Goal: Information Seeking & Learning: Compare options

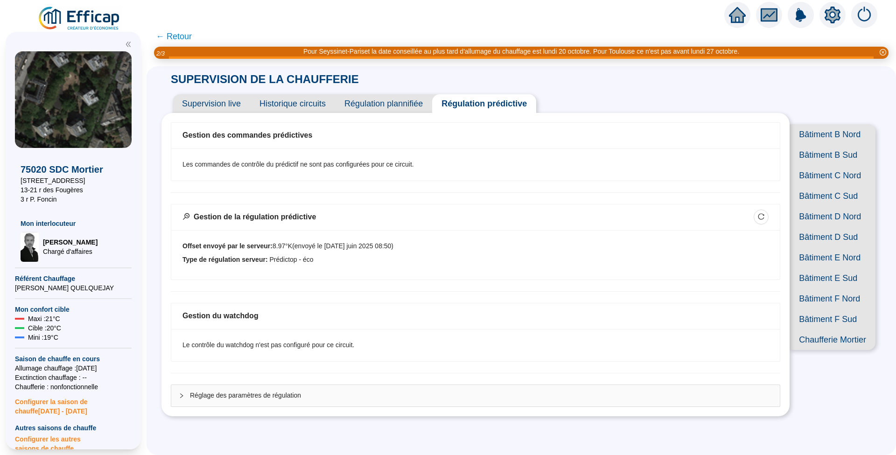
scroll to position [14, 0]
click at [286, 390] on span "Réglage des paramètres de régulation" at bounding box center [481, 395] width 582 height 10
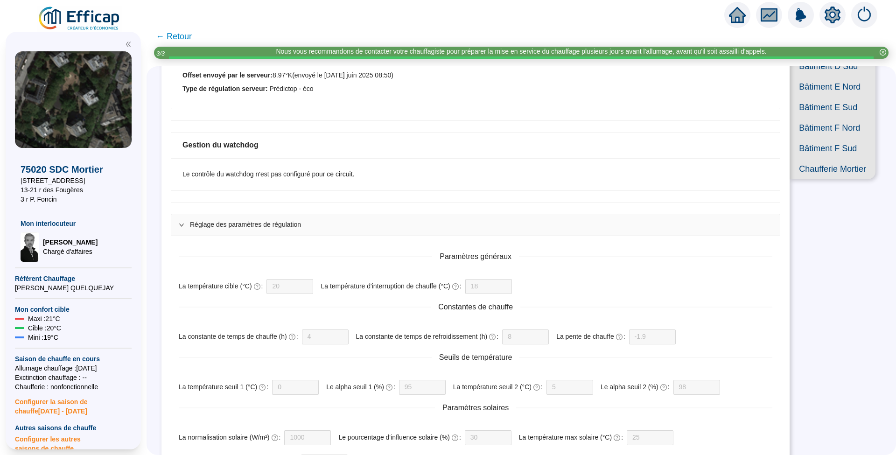
scroll to position [69, 0]
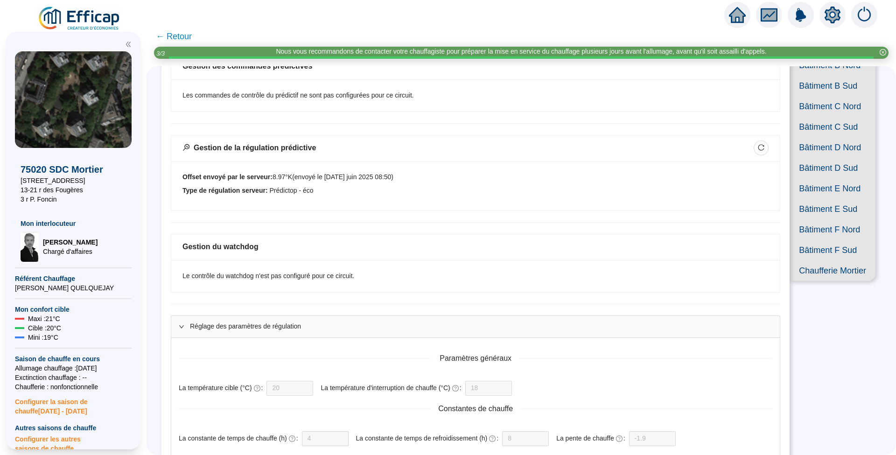
click at [188, 321] on div at bounding box center [184, 326] width 11 height 10
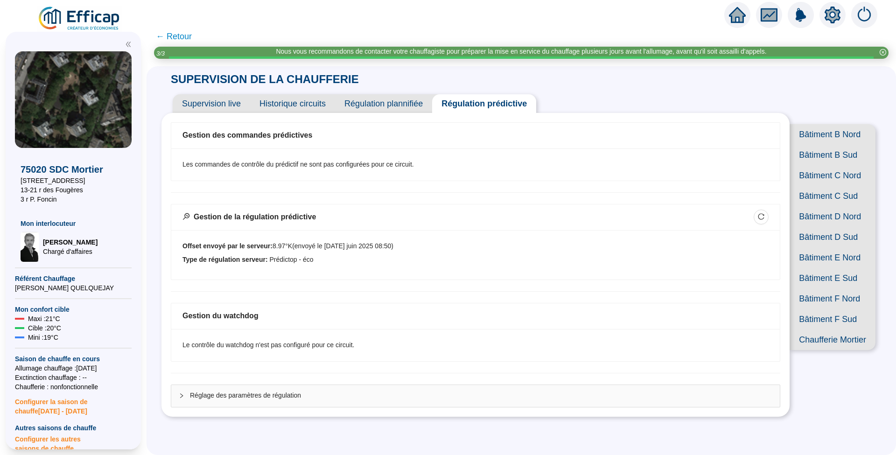
scroll to position [14, 0]
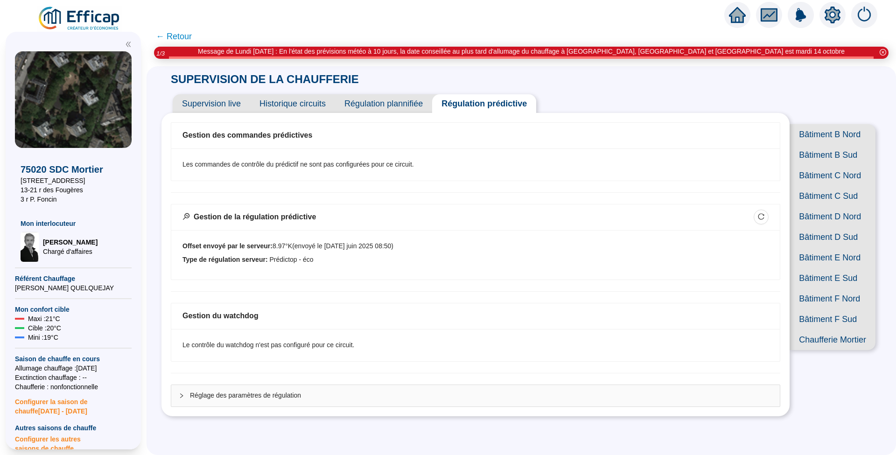
click at [286, 390] on span "Réglage des paramètres de régulation" at bounding box center [481, 395] width 582 height 10
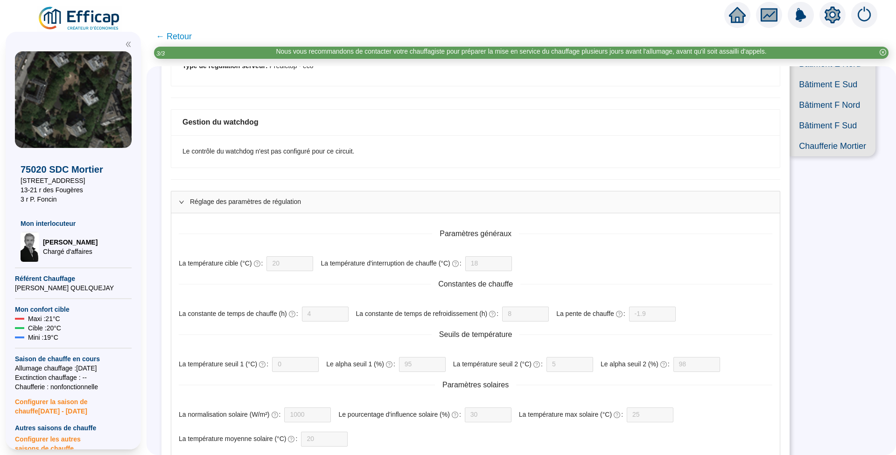
scroll to position [318, 0]
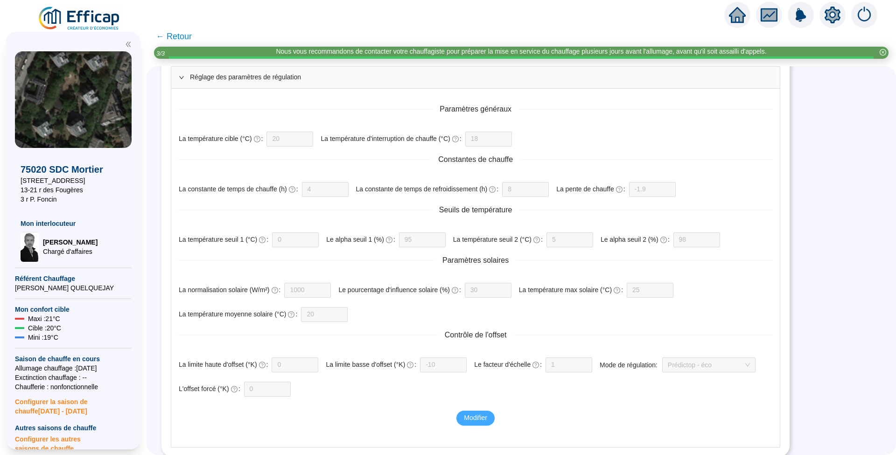
click at [474, 419] on span "Modifier" at bounding box center [475, 418] width 23 height 10
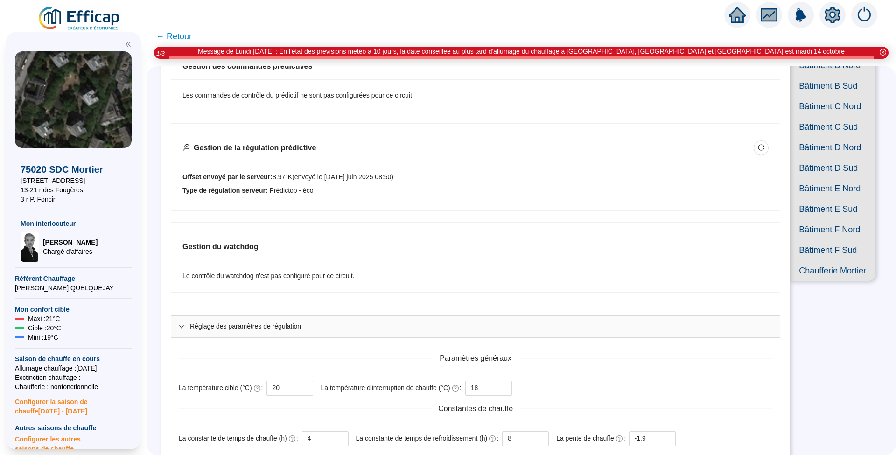
scroll to position [0, 0]
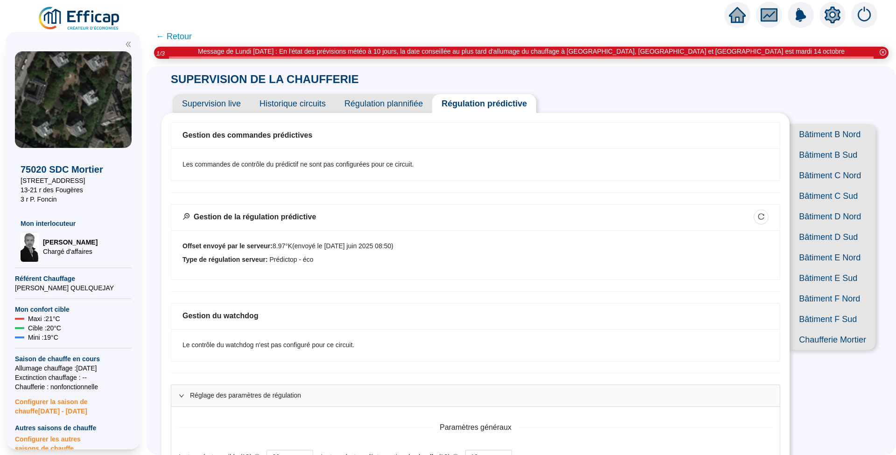
click at [831, 13] on icon "setting" at bounding box center [832, 15] width 17 height 17
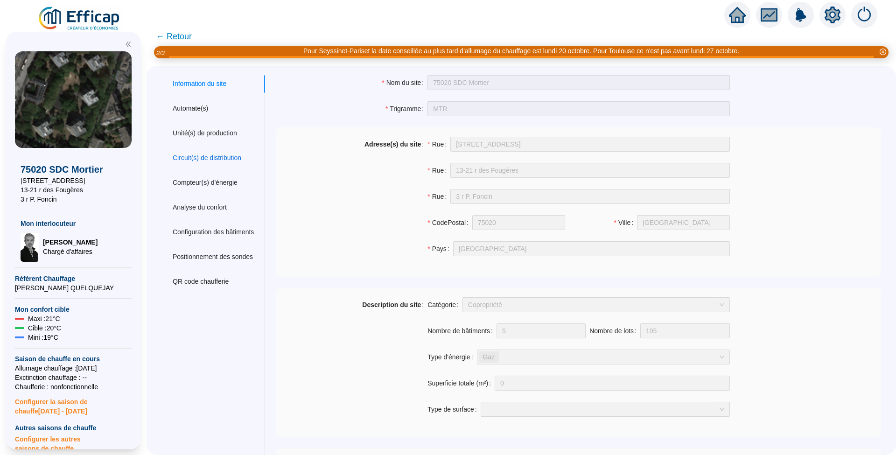
click at [198, 159] on div "Circuit(s) de distribution" at bounding box center [207, 158] width 69 height 10
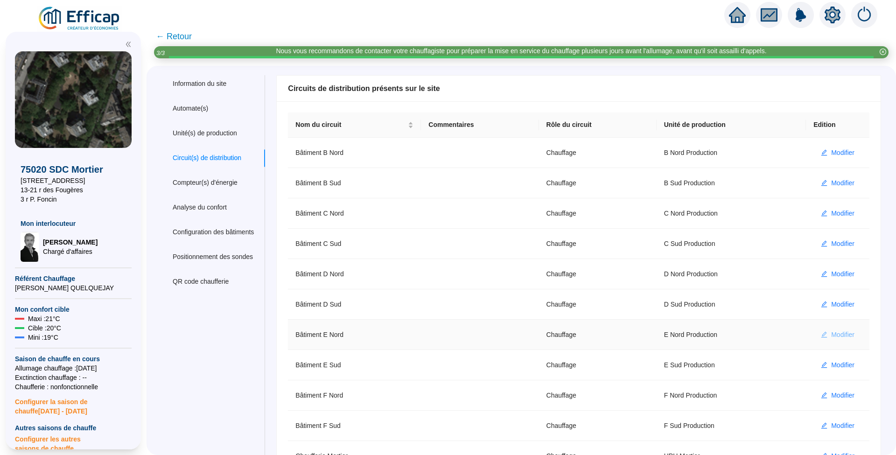
click at [832, 335] on span "Modifier" at bounding box center [842, 335] width 23 height 10
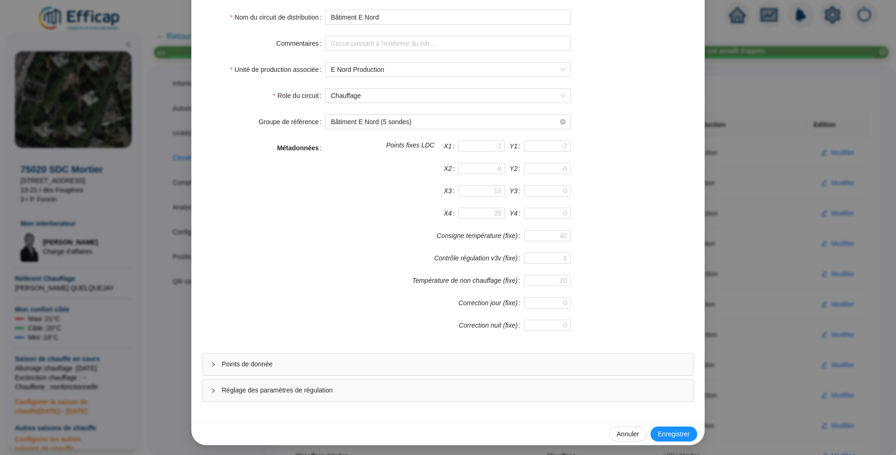
scroll to position [75, 0]
click at [236, 390] on span "Réglage des paramètres de régulation" at bounding box center [454, 390] width 464 height 10
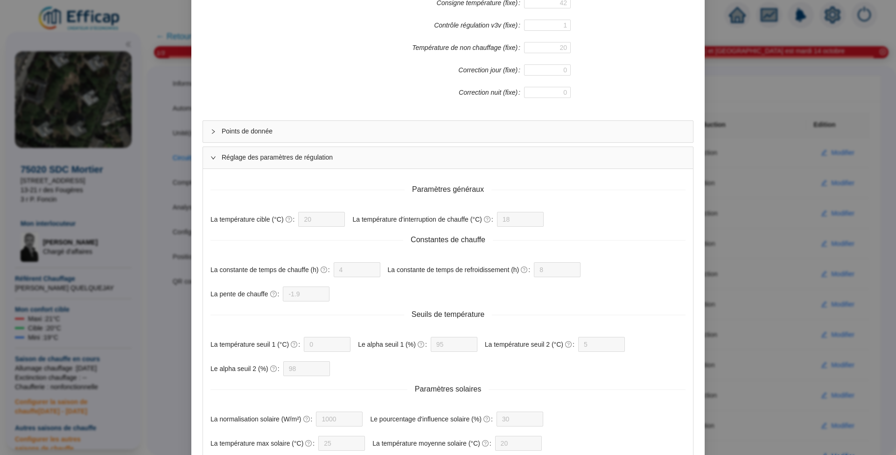
scroll to position [233, 0]
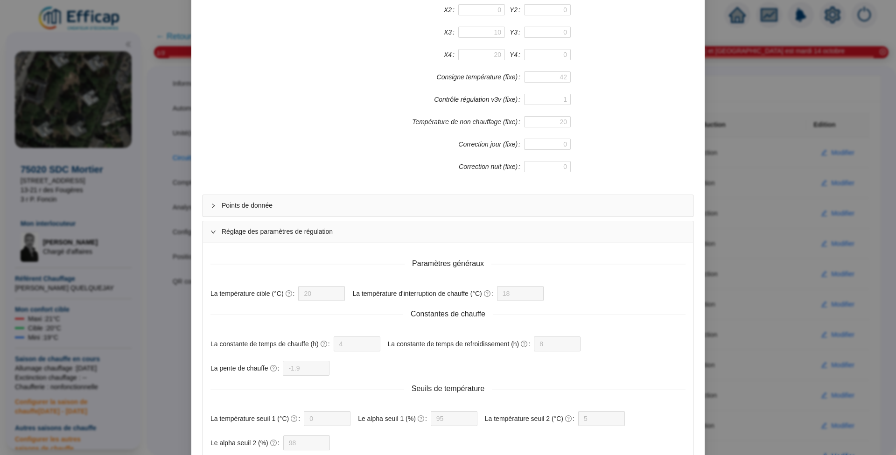
click at [210, 228] on div at bounding box center [215, 232] width 11 height 10
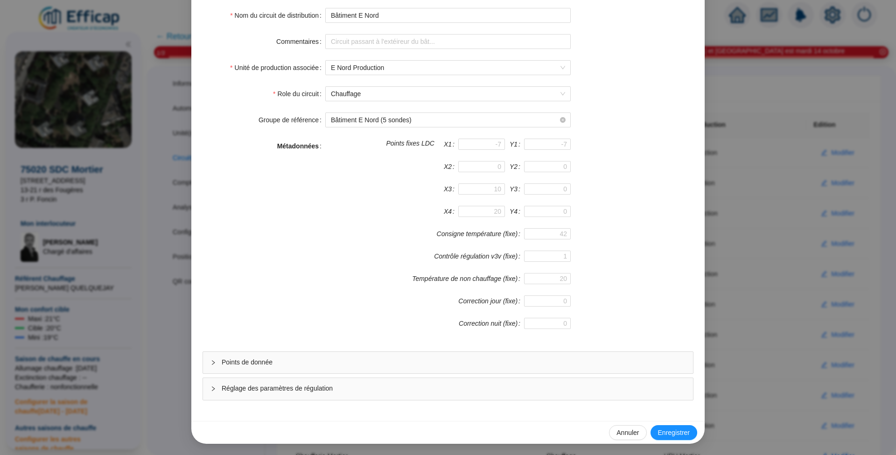
scroll to position [75, 0]
click at [210, 361] on icon "collapsed" at bounding box center [213, 364] width 6 height 6
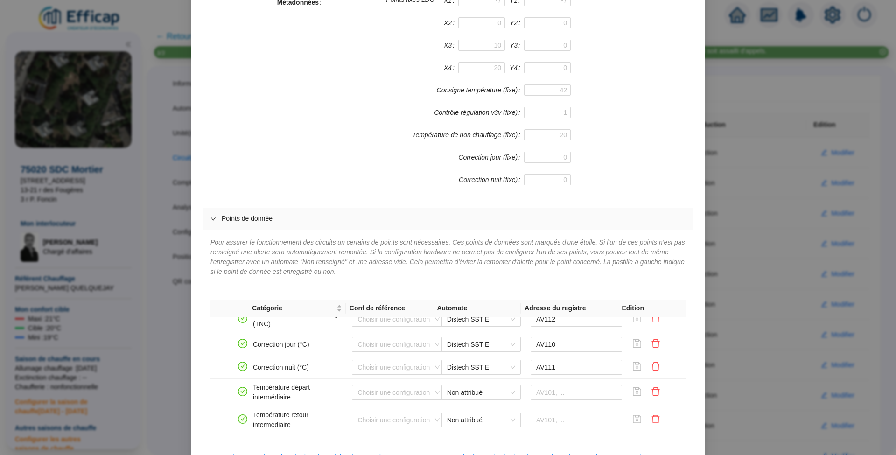
scroll to position [249, 0]
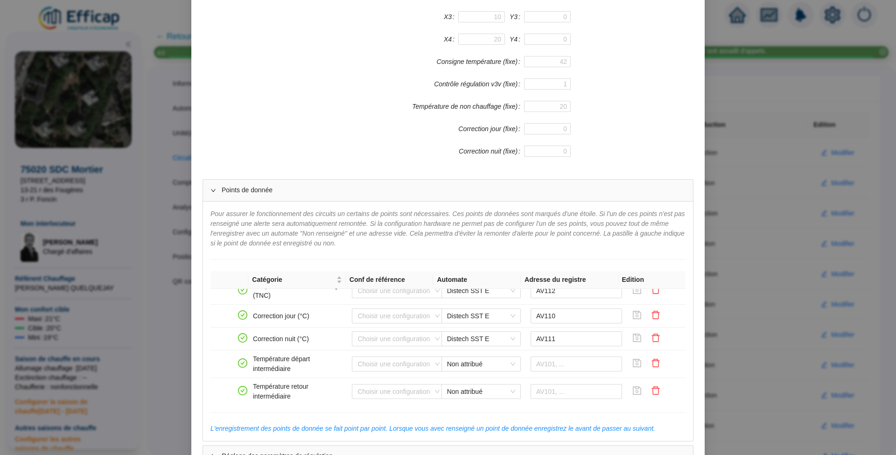
click at [210, 193] on div at bounding box center [215, 190] width 11 height 10
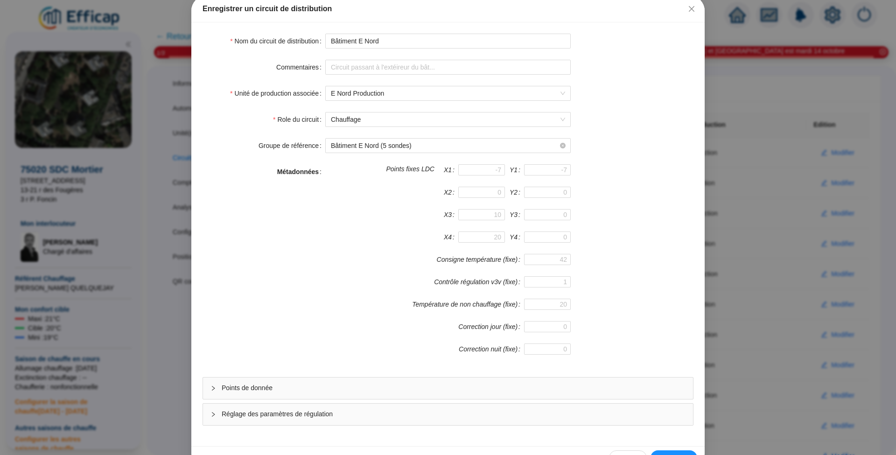
scroll to position [75, 0]
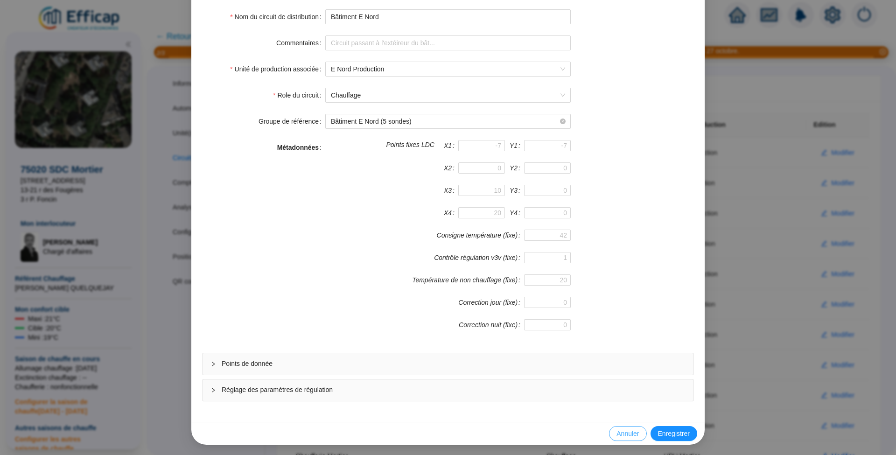
click at [628, 430] on span "Annuler" at bounding box center [627, 434] width 22 height 10
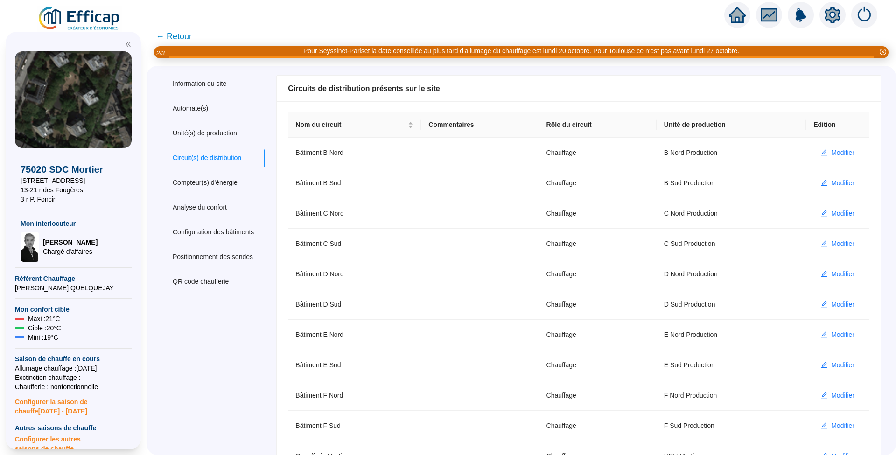
click at [736, 17] on icon "home" at bounding box center [737, 15] width 17 height 16
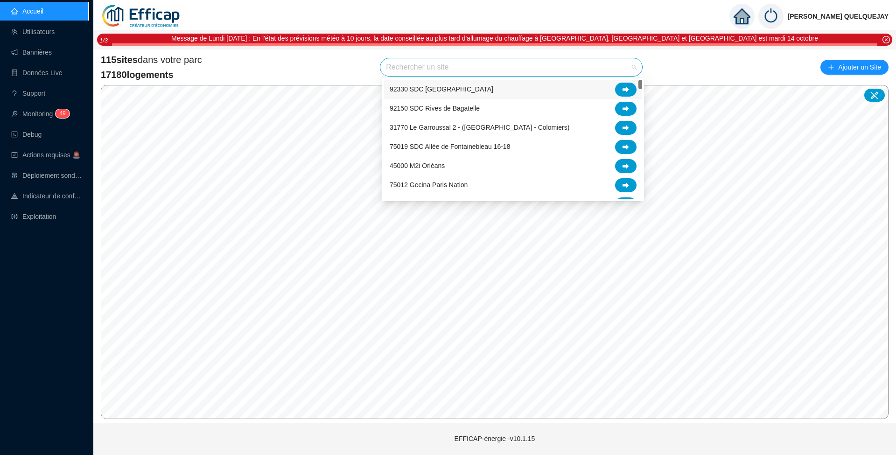
click at [530, 67] on input "search" at bounding box center [507, 67] width 242 height 18
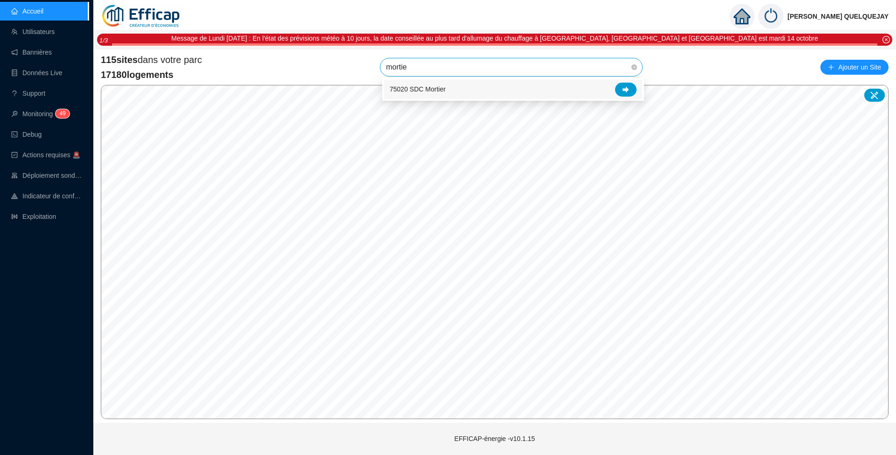
type input "mortier"
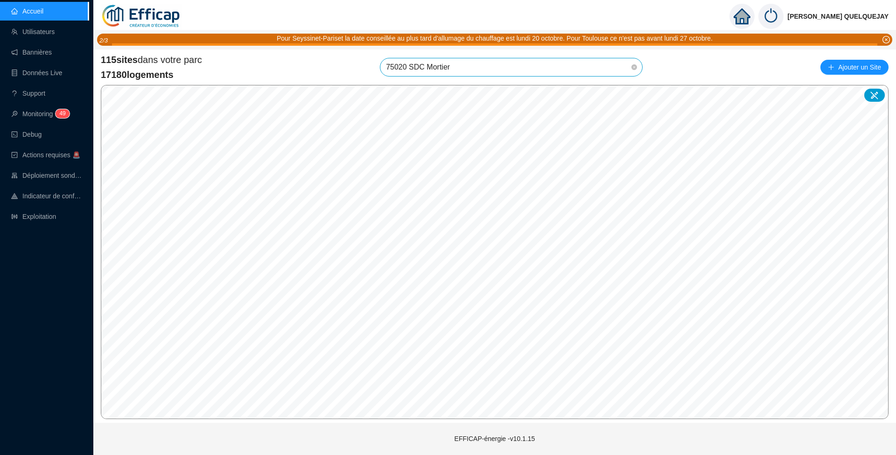
click at [614, 70] on span "75020 SDC Mortier" at bounding box center [511, 67] width 251 height 18
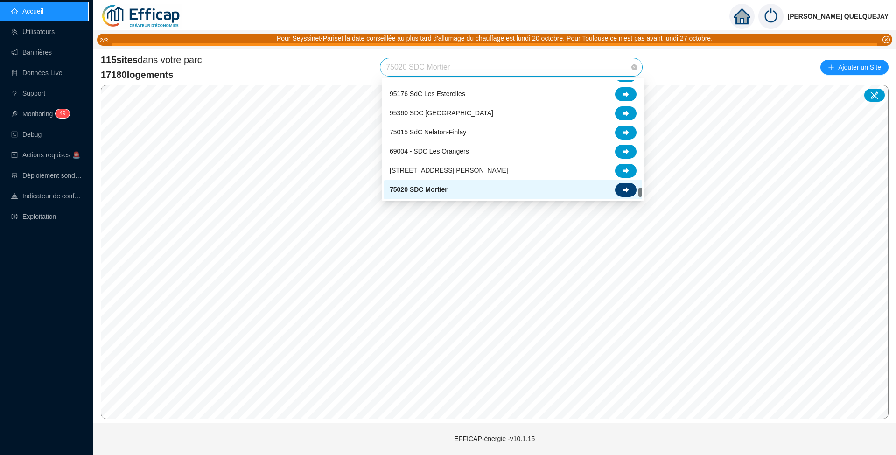
click at [620, 188] on div at bounding box center [625, 190] width 21 height 14
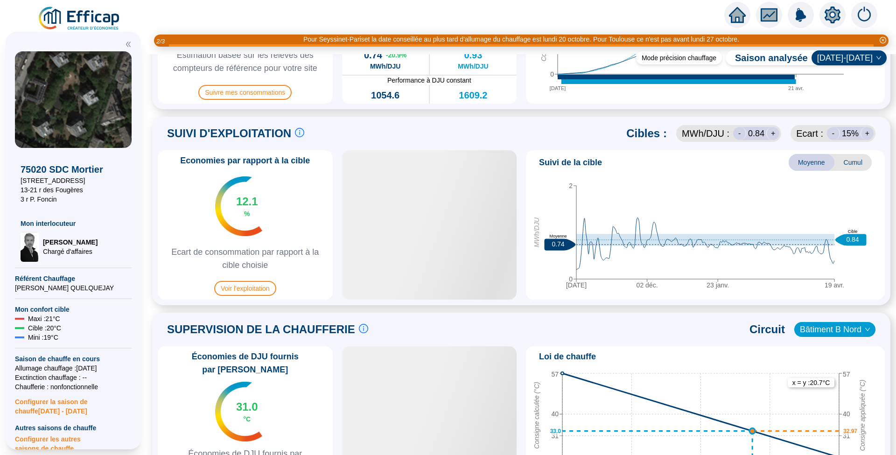
scroll to position [373, 0]
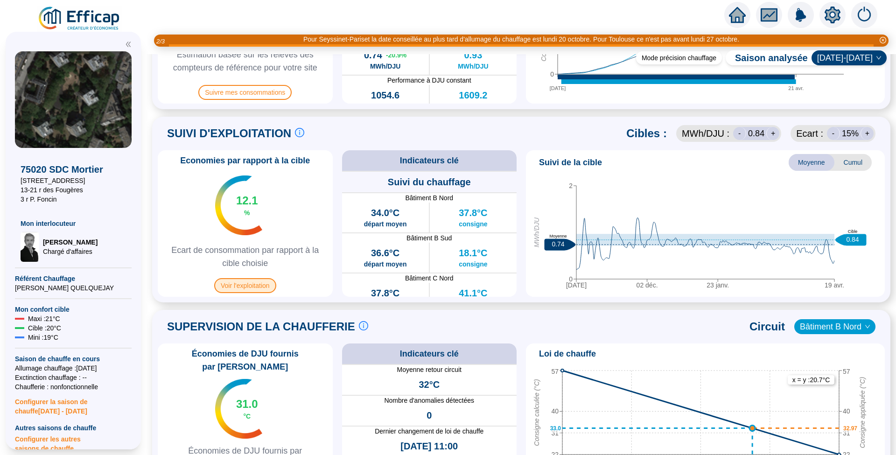
click at [256, 286] on span "Voir l'exploitation" at bounding box center [245, 285] width 62 height 15
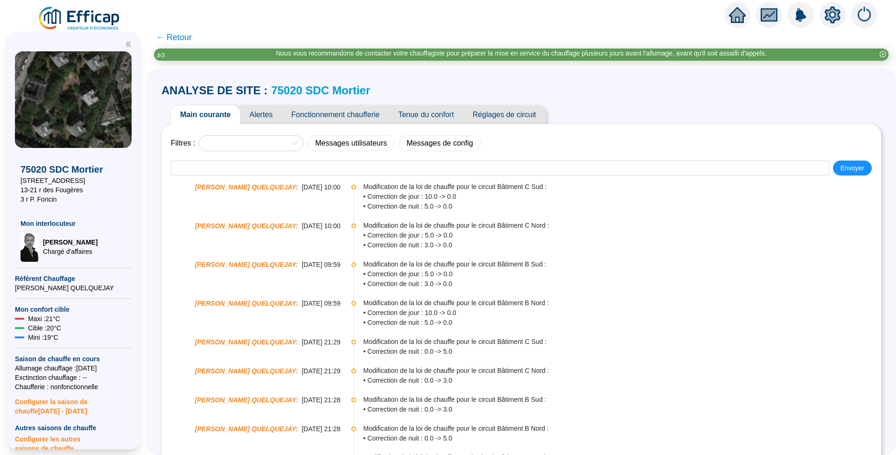
click at [515, 115] on span "Réglages de circuit" at bounding box center [504, 114] width 82 height 19
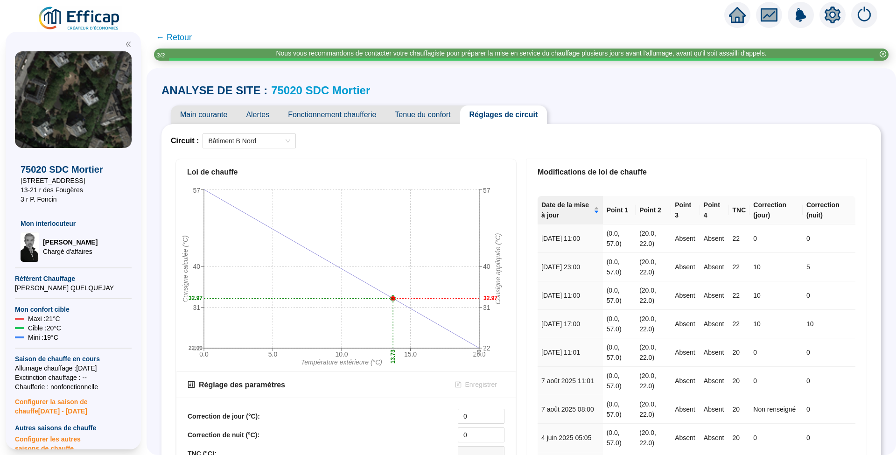
click at [183, 37] on span "← Retour" at bounding box center [174, 37] width 36 height 13
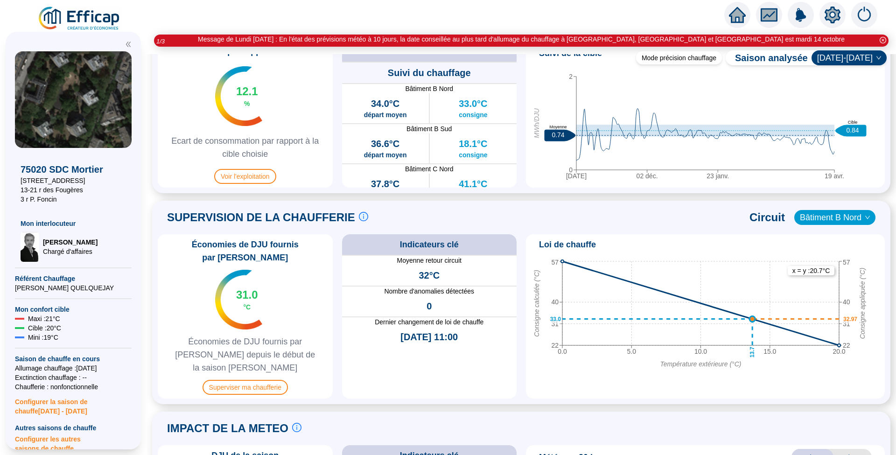
scroll to position [560, 0]
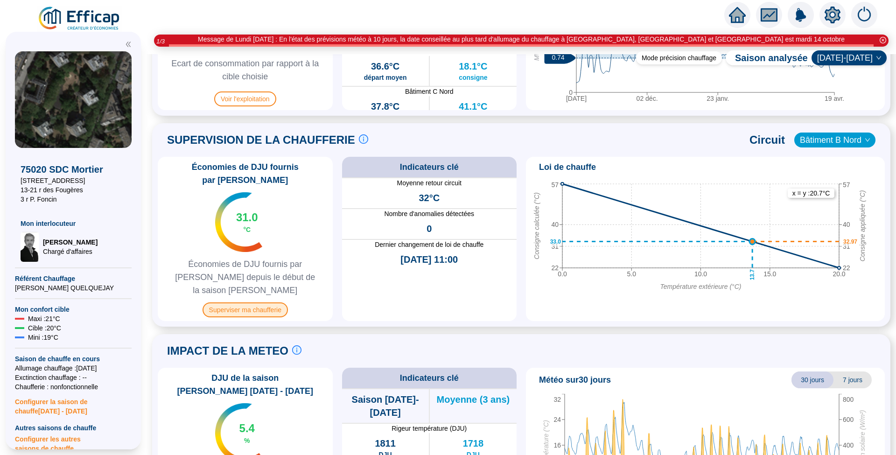
click at [251, 302] on span "Superviser ma chaufferie" at bounding box center [244, 309] width 85 height 15
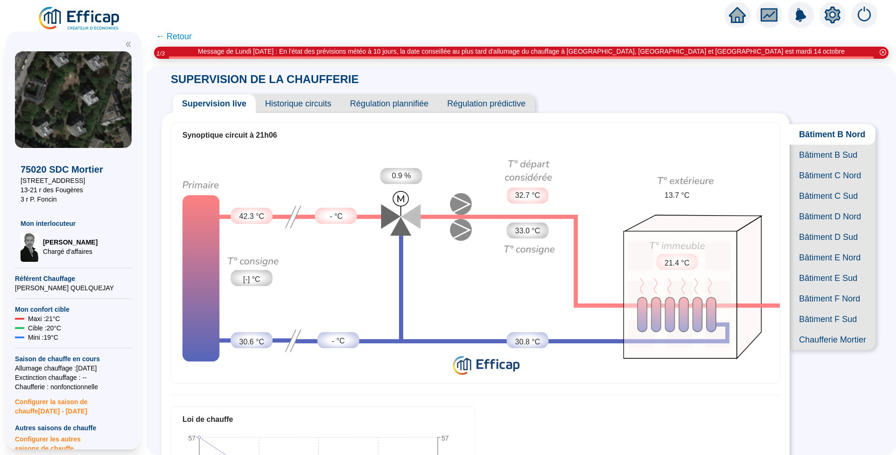
click at [804, 268] on span "Bâtiment E Nord" at bounding box center [832, 257] width 86 height 21
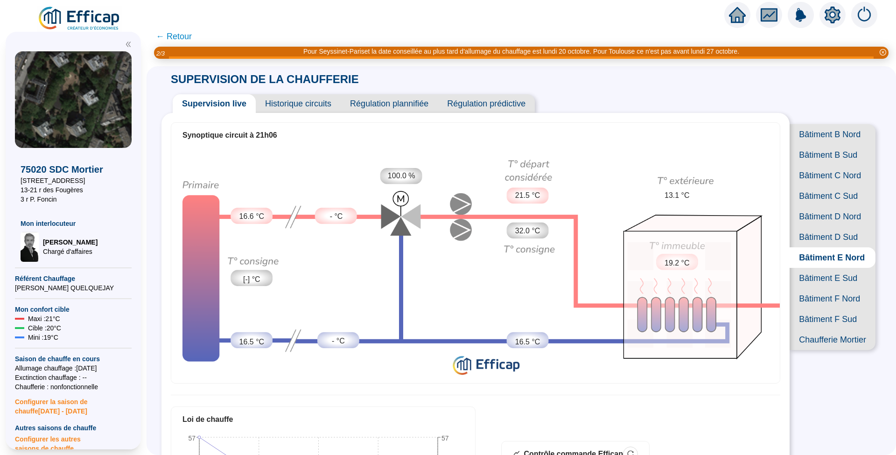
click at [476, 101] on span "Régulation prédictive" at bounding box center [486, 103] width 97 height 19
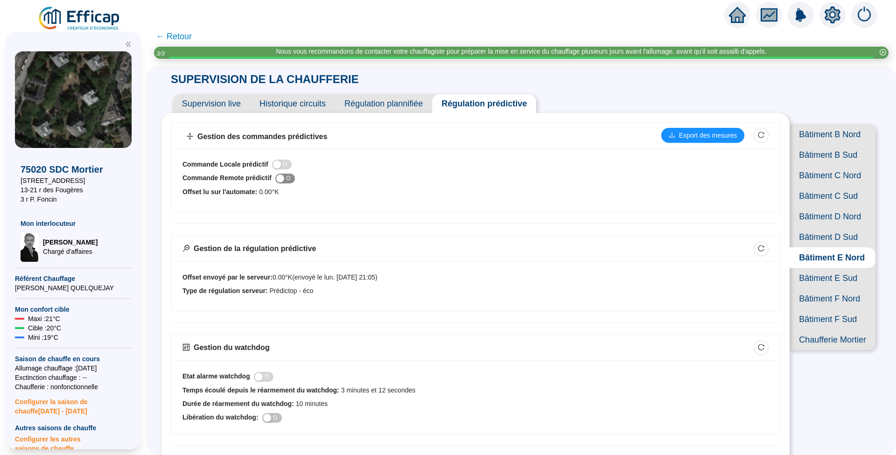
click at [295, 178] on span "I O" at bounding box center [285, 179] width 20 height 10
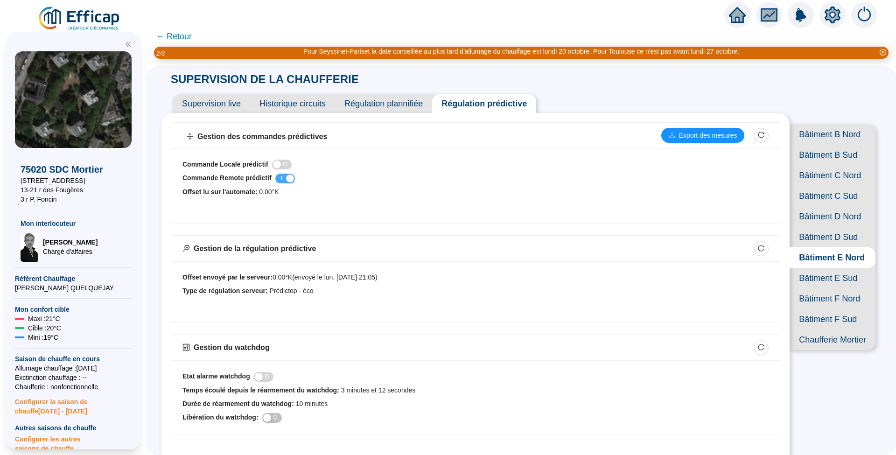
click at [287, 181] on span "I O" at bounding box center [285, 179] width 20 height 10
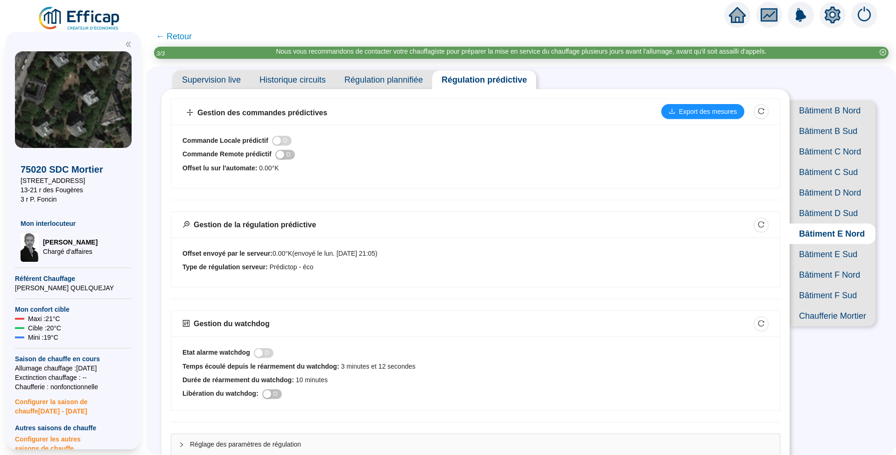
scroll to position [35, 0]
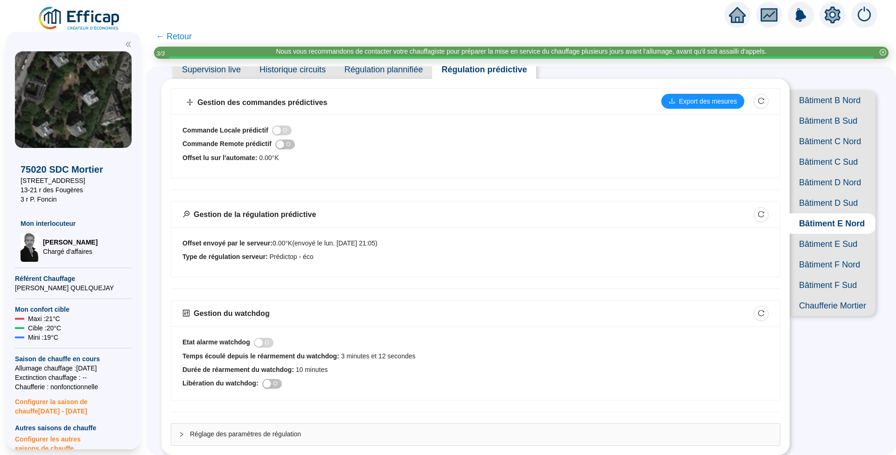
click at [809, 254] on span "Bâtiment E Sud" at bounding box center [832, 244] width 86 height 21
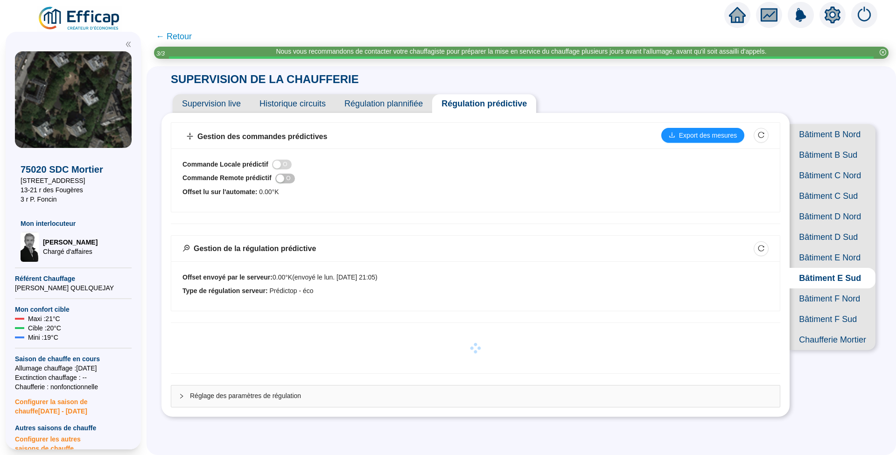
scroll to position [35, 0]
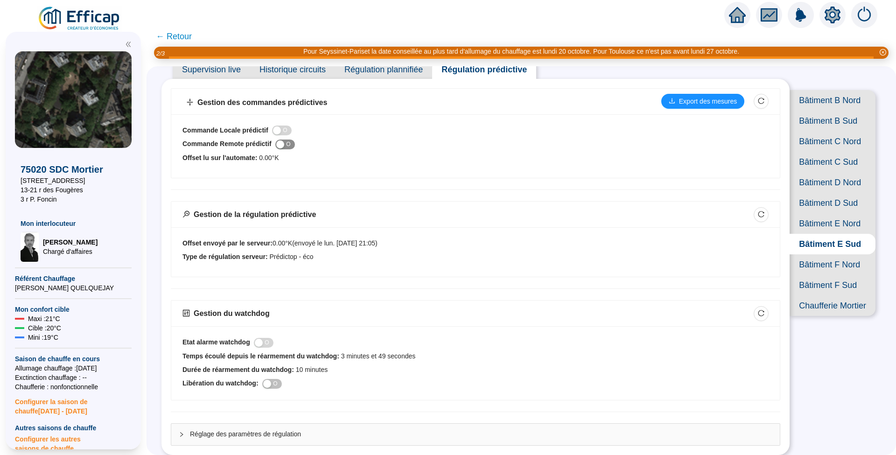
click at [294, 145] on button "I O" at bounding box center [285, 144] width 20 height 10
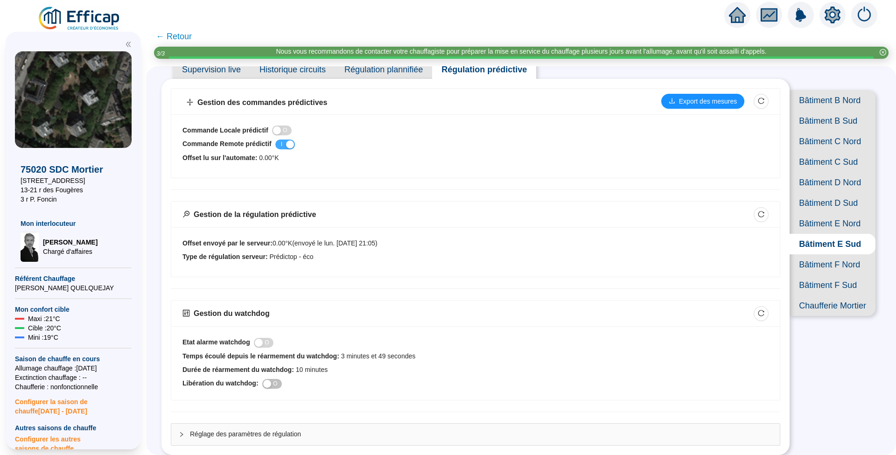
click at [285, 146] on span "I O" at bounding box center [285, 144] width 20 height 10
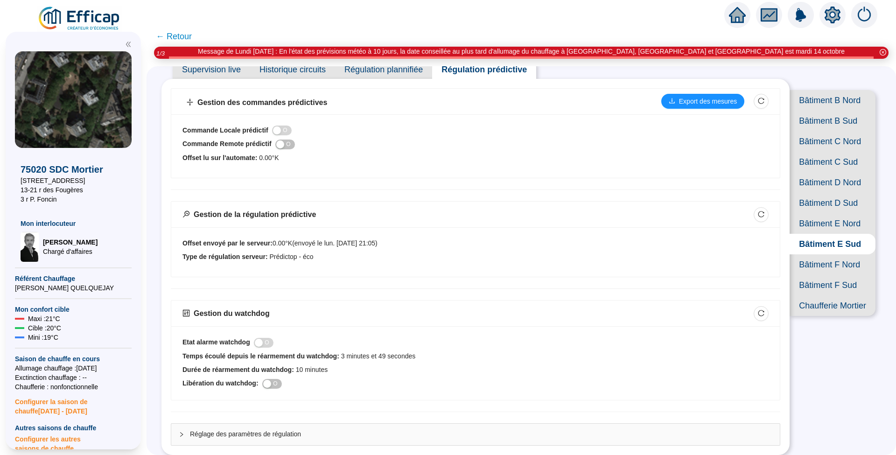
click at [808, 275] on span "Bâtiment F Nord" at bounding box center [832, 264] width 86 height 21
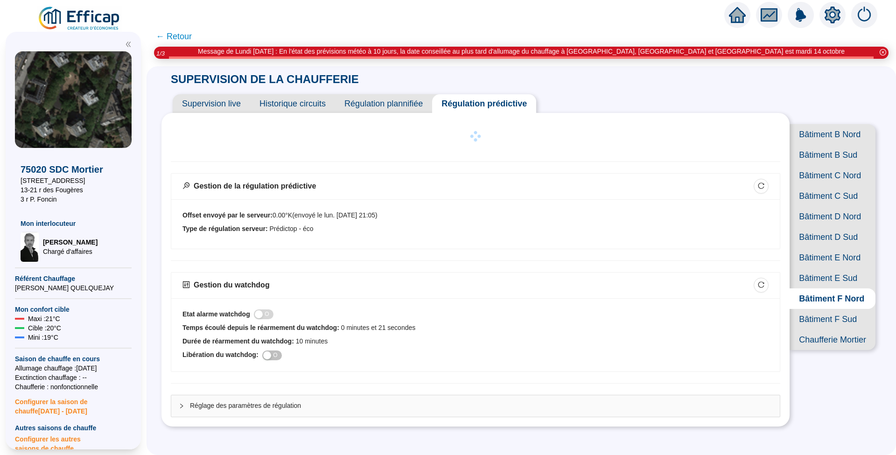
scroll to position [35, 0]
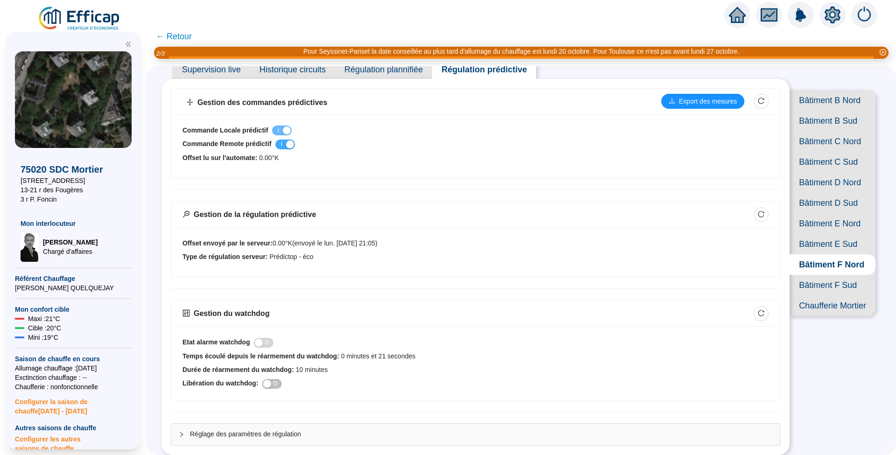
click at [286, 144] on span "I O" at bounding box center [285, 144] width 20 height 10
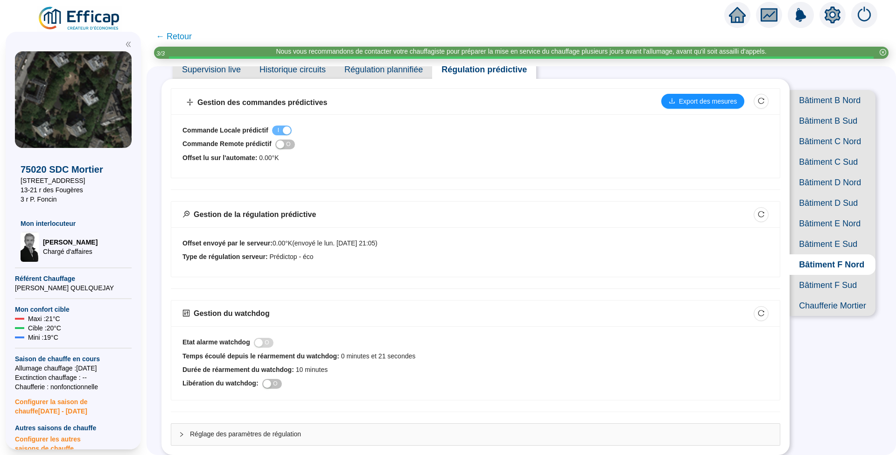
click at [814, 295] on span "Bâtiment F Sud" at bounding box center [832, 285] width 86 height 21
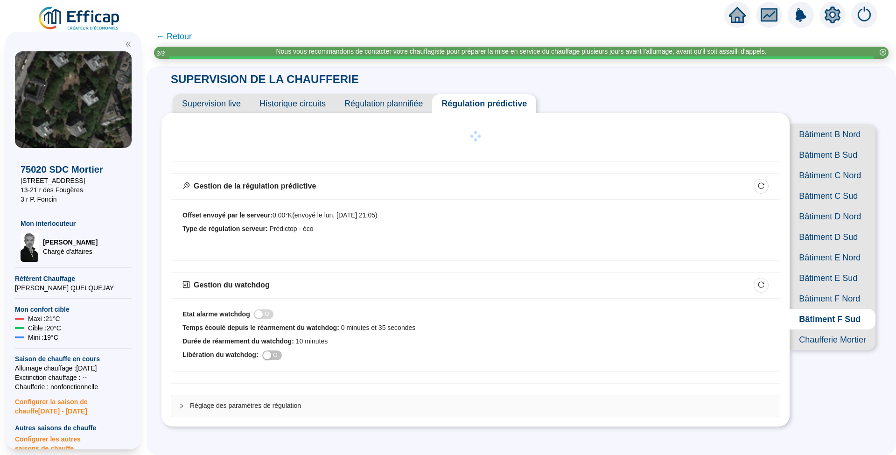
scroll to position [35, 0]
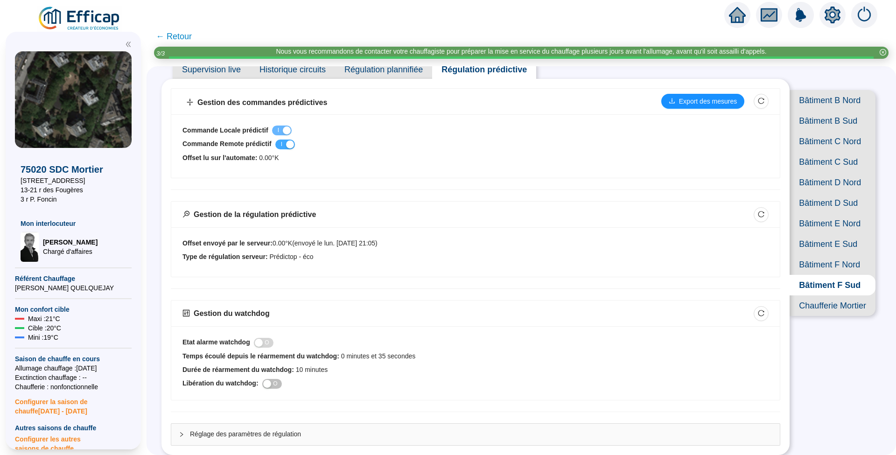
click at [287, 149] on span "I O" at bounding box center [285, 144] width 20 height 10
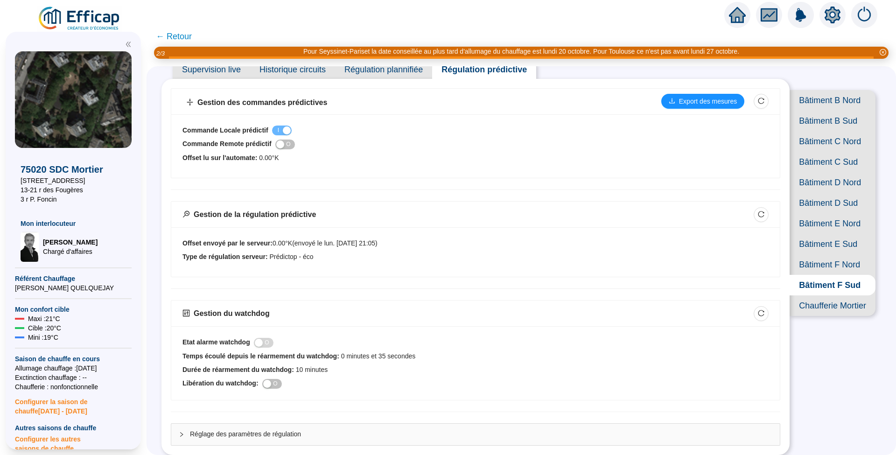
click at [820, 193] on span "Bâtiment D Nord" at bounding box center [832, 182] width 86 height 21
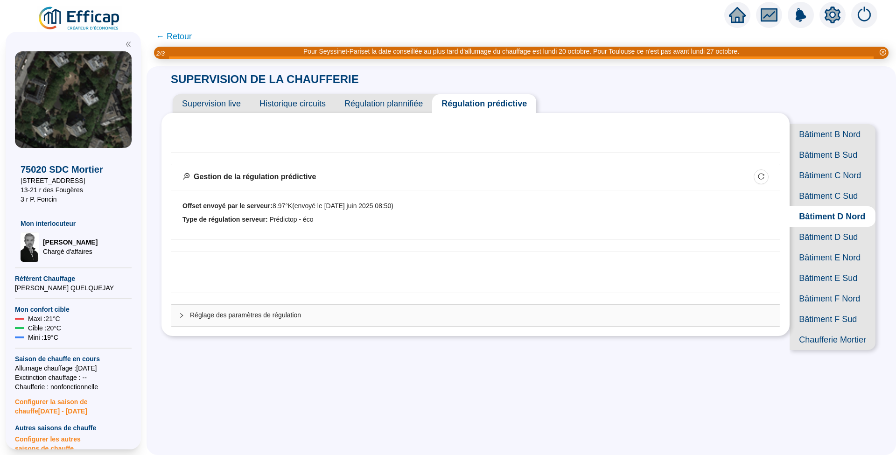
scroll to position [14, 0]
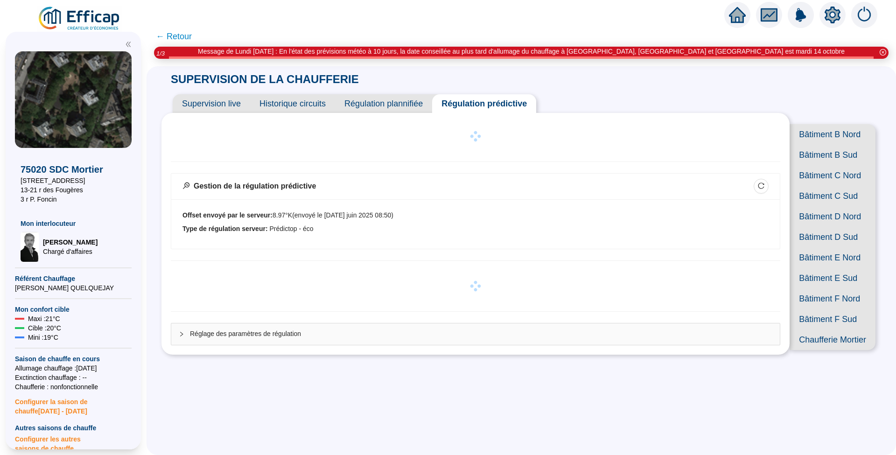
click at [807, 268] on span "Bâtiment E Nord" at bounding box center [832, 257] width 86 height 21
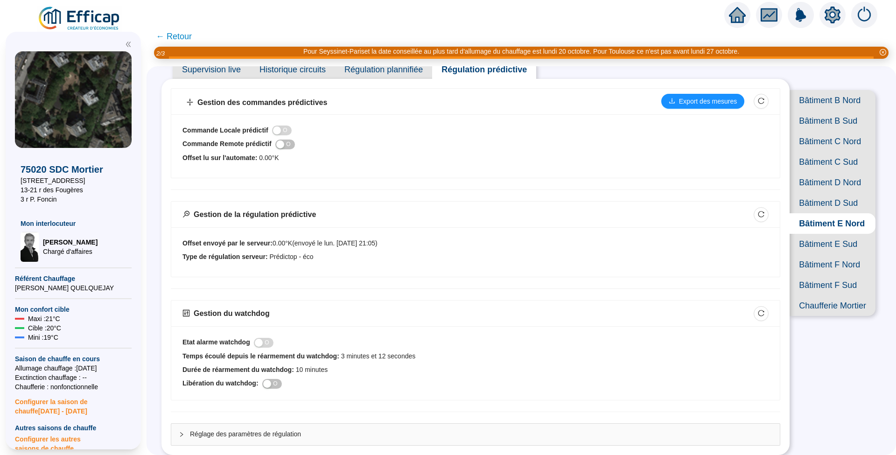
click at [306, 76] on span "Historique circuits" at bounding box center [292, 69] width 85 height 19
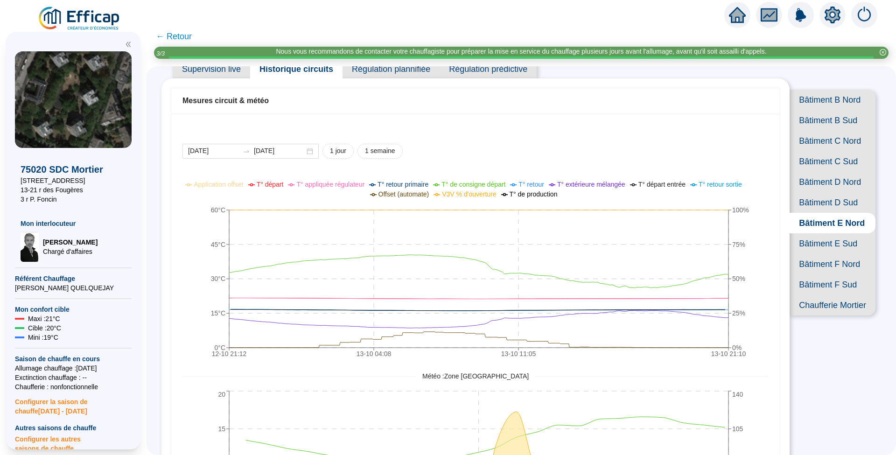
click at [813, 254] on span "Bâtiment E Sud" at bounding box center [832, 243] width 86 height 21
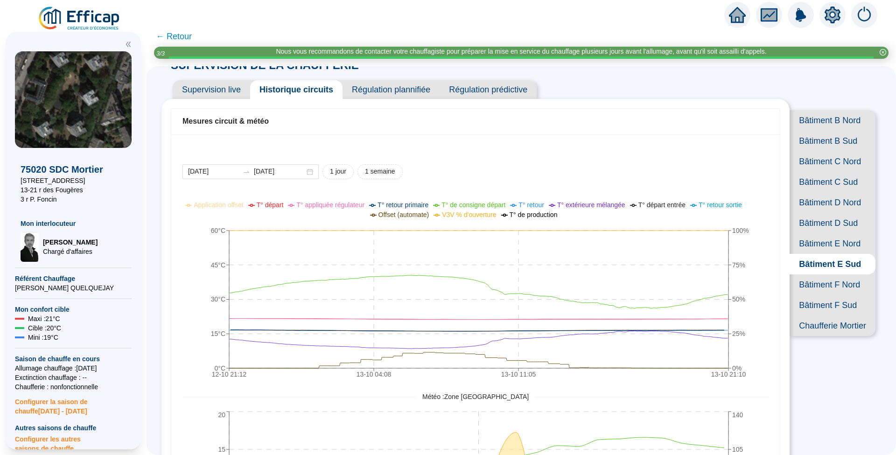
scroll to position [35, 0]
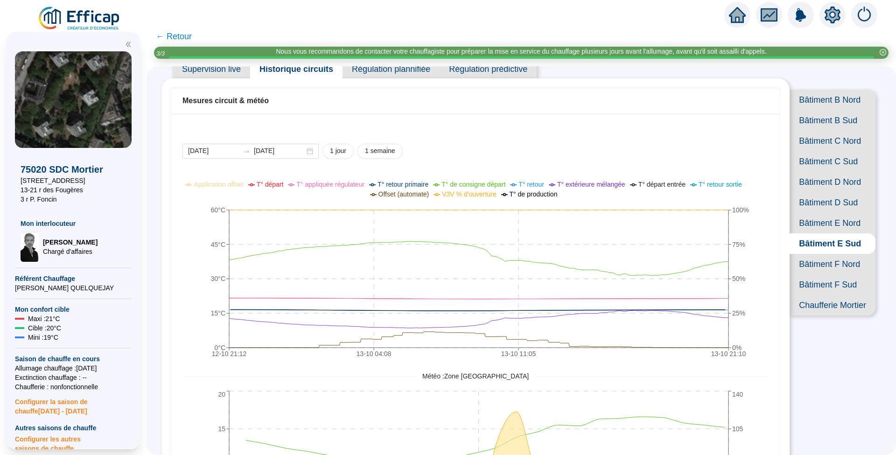
click at [825, 274] on span "Bâtiment F Nord" at bounding box center [832, 264] width 86 height 21
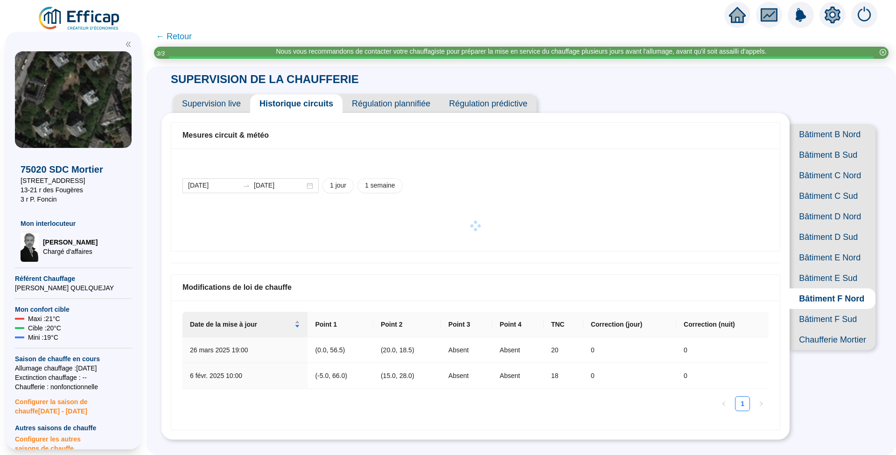
scroll to position [35, 0]
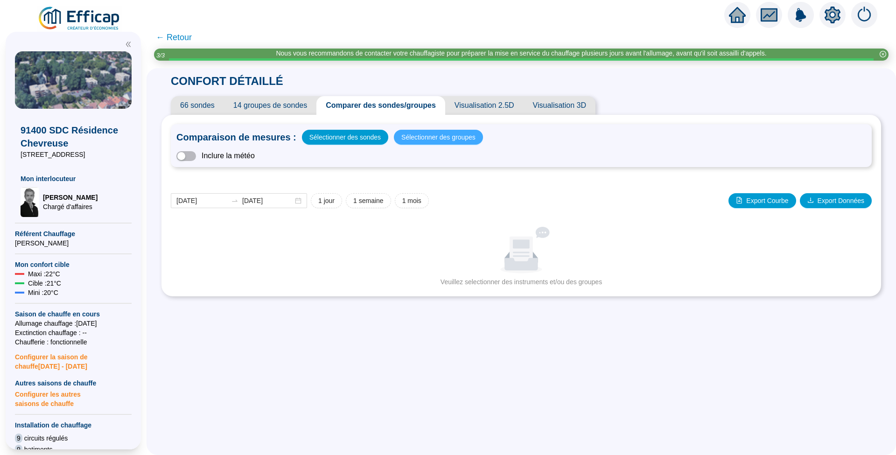
click at [415, 135] on span "Sélectionner des groupes" at bounding box center [438, 137] width 74 height 13
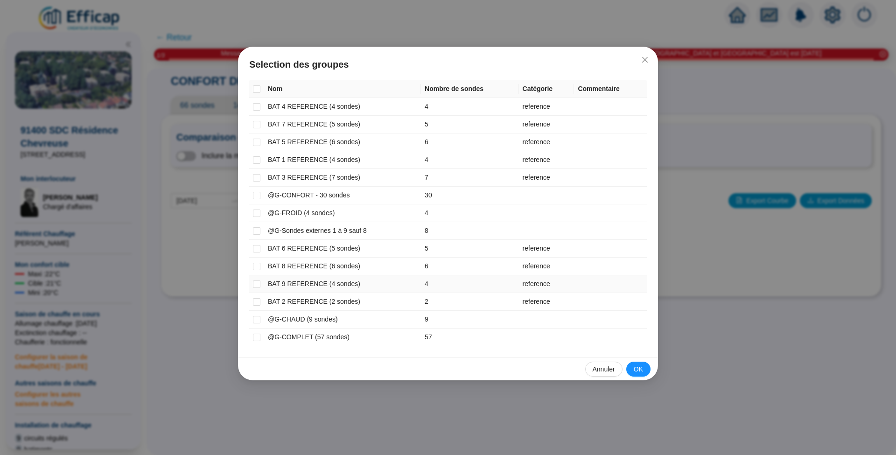
click at [261, 281] on td at bounding box center [256, 284] width 15 height 18
click at [258, 281] on input "checkbox" at bounding box center [256, 283] width 7 height 7
checkbox input "true"
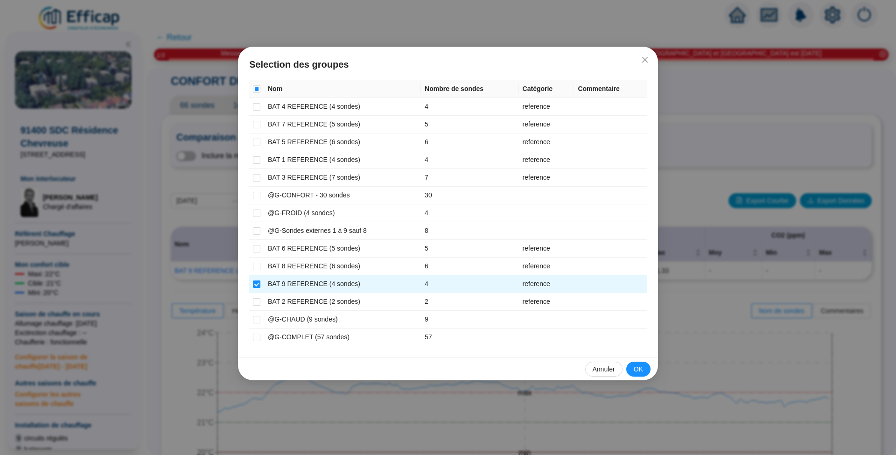
drag, startPoint x: 638, startPoint y: 368, endPoint x: 455, endPoint y: 333, distance: 186.6
click at [637, 366] on span "OK" at bounding box center [638, 369] width 9 height 10
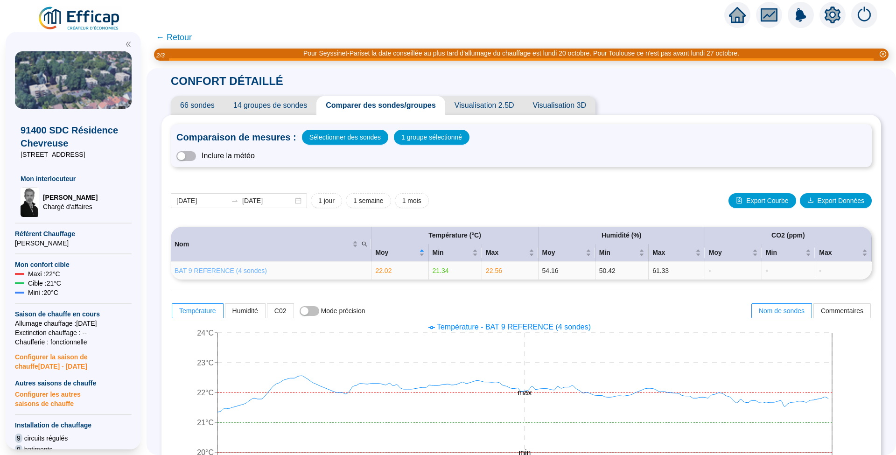
click at [230, 267] on link "BAT 9 REFERENCE (4 sondes)" at bounding box center [220, 270] width 92 height 7
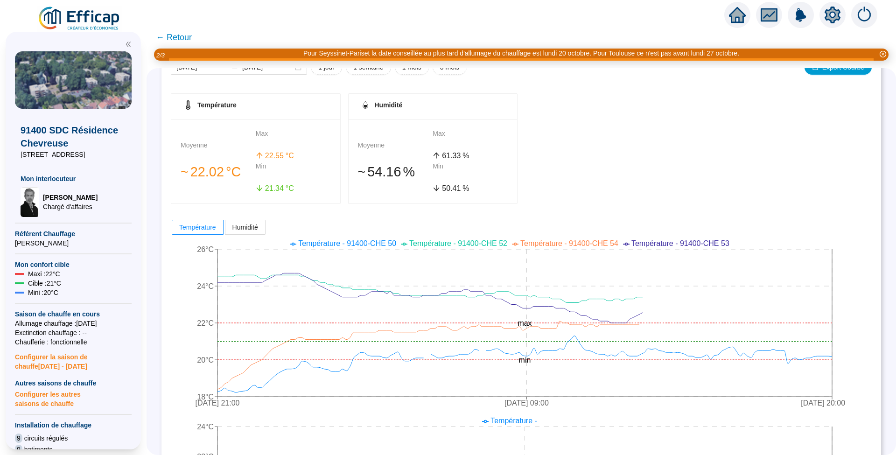
scroll to position [124, 0]
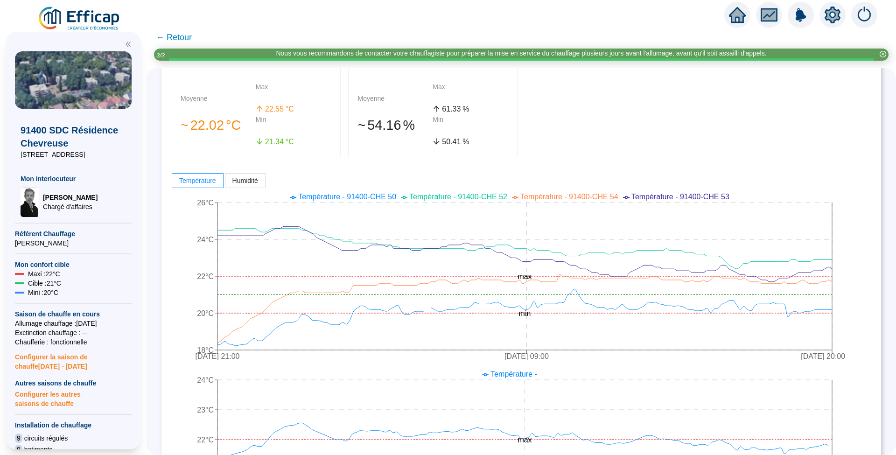
click at [192, 35] on span "← Retour" at bounding box center [174, 37] width 36 height 13
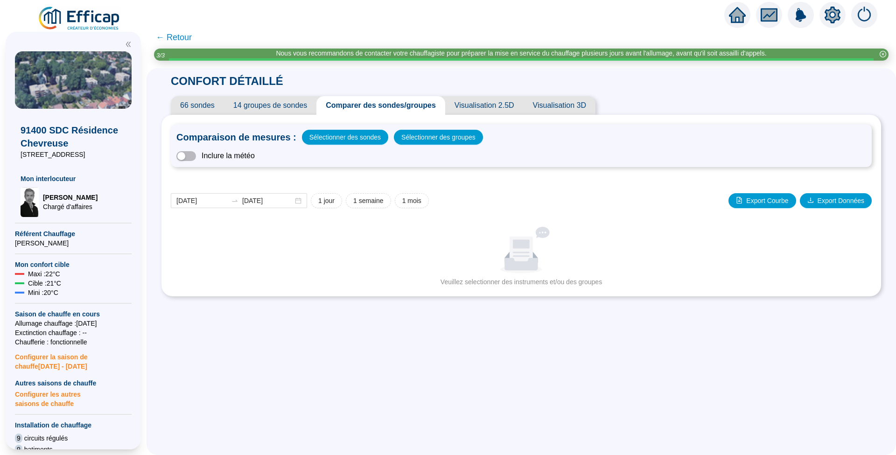
click at [192, 35] on span "← Retour" at bounding box center [174, 37] width 36 height 13
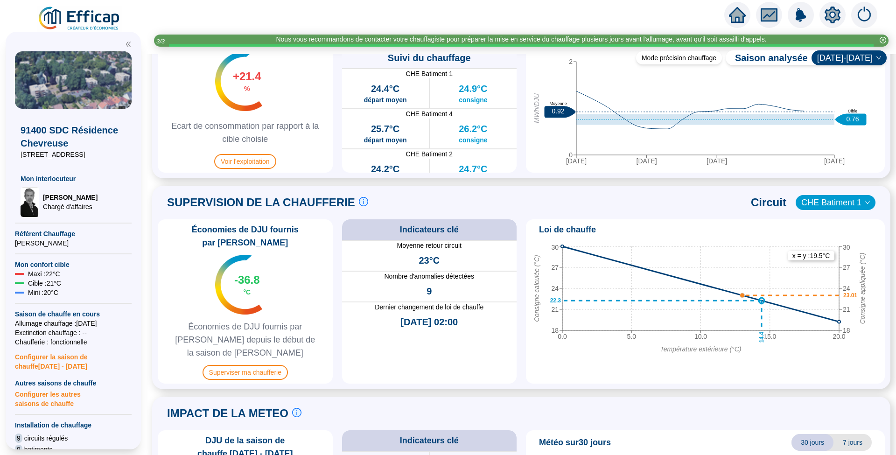
scroll to position [622, 0]
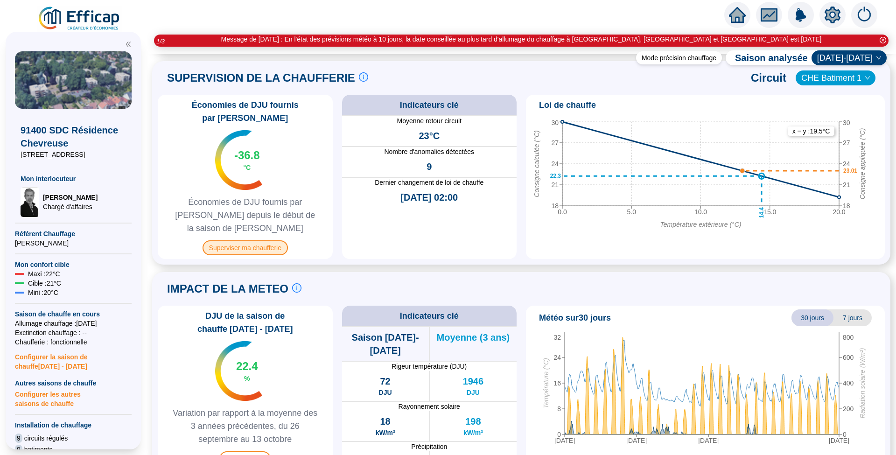
click at [262, 240] on span "Superviser ma chaufferie" at bounding box center [244, 247] width 85 height 15
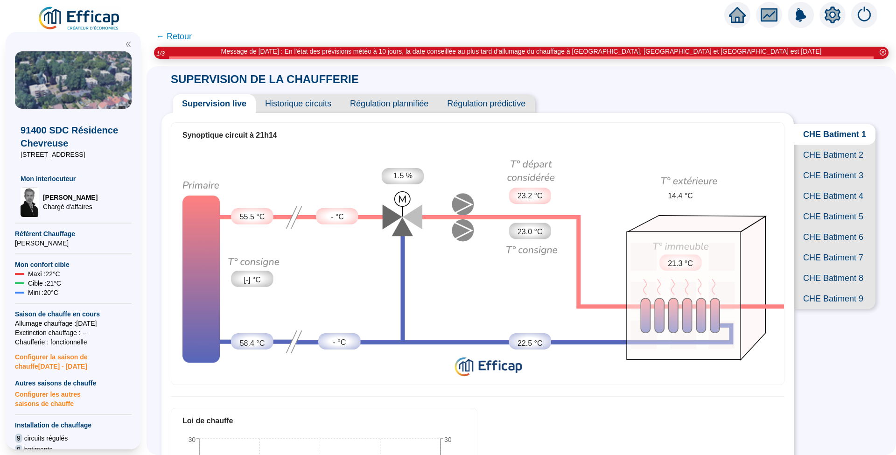
click at [813, 227] on span "CHE Batiment 5" at bounding box center [835, 216] width 82 height 21
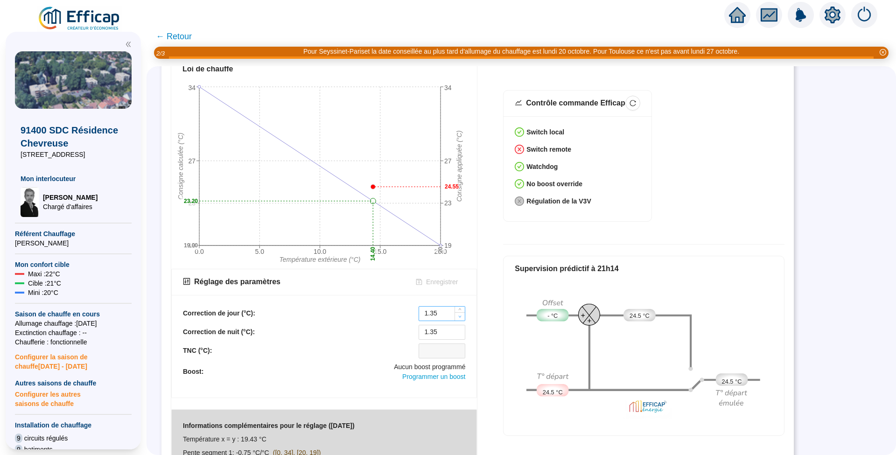
scroll to position [367, 0]
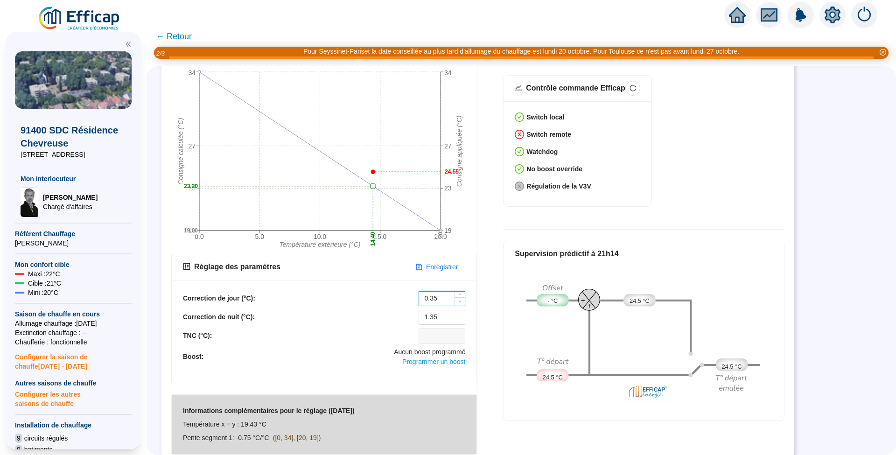
click at [458, 297] on span "Decrease Value" at bounding box center [459, 301] width 10 height 8
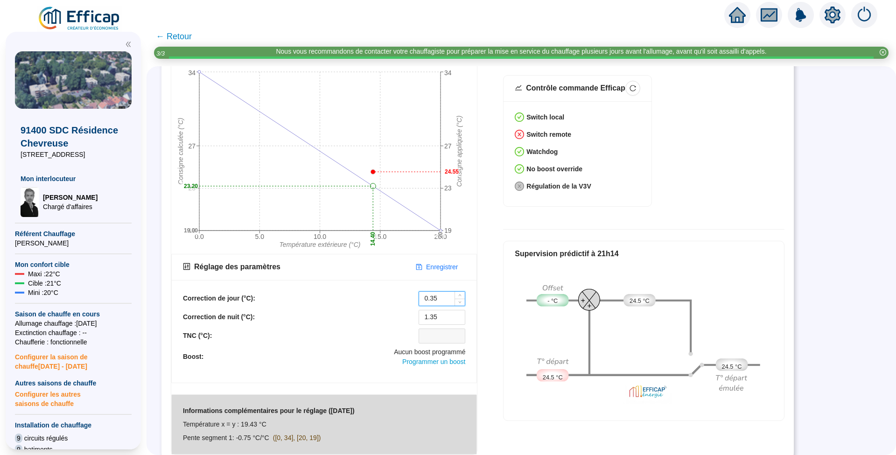
drag, startPoint x: 443, startPoint y: 291, endPoint x: 432, endPoint y: 296, distance: 12.7
click at [432, 296] on input "0.35" at bounding box center [442, 299] width 46 height 14
type input "0.5"
drag, startPoint x: 452, startPoint y: 311, endPoint x: 423, endPoint y: 314, distance: 28.6
click at [423, 314] on input "1.35" at bounding box center [442, 317] width 46 height 14
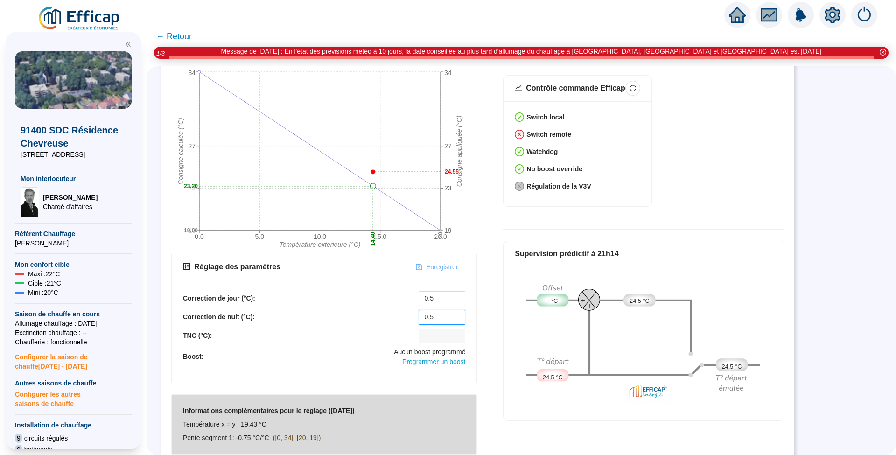
type input "0.5"
click at [440, 262] on span "Enregistrer" at bounding box center [442, 267] width 32 height 10
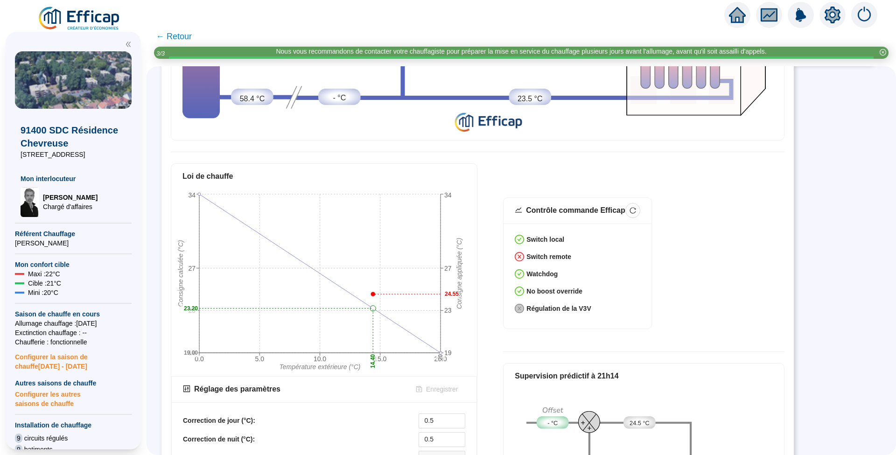
scroll to position [124, 0]
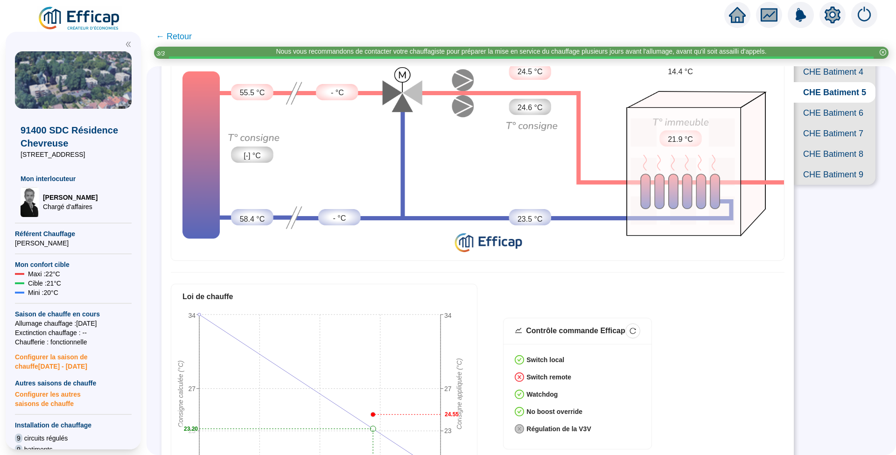
click at [812, 144] on span "CHE Batiment 7" at bounding box center [835, 133] width 82 height 21
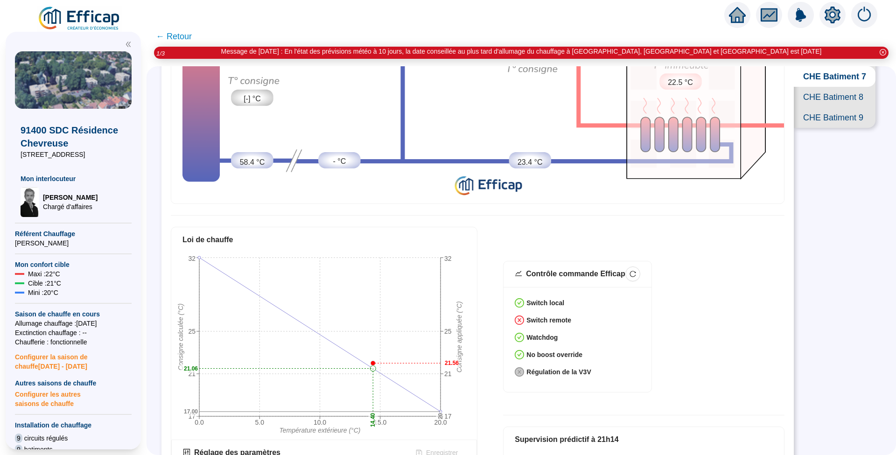
scroll to position [367, 0]
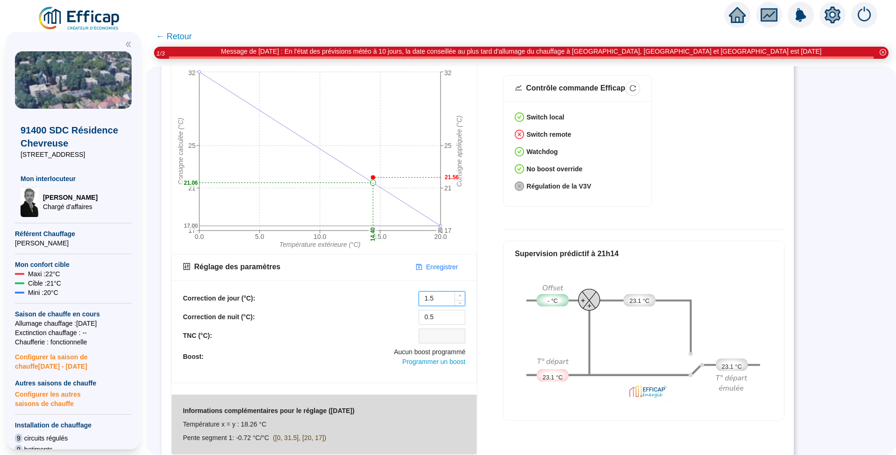
click at [461, 292] on span "Increase Value" at bounding box center [459, 296] width 10 height 8
drag, startPoint x: 445, startPoint y: 288, endPoint x: 413, endPoint y: 286, distance: 31.8
click at [413, 291] on div "Correction de jour (°C): 1.5" at bounding box center [324, 298] width 282 height 15
type input "0"
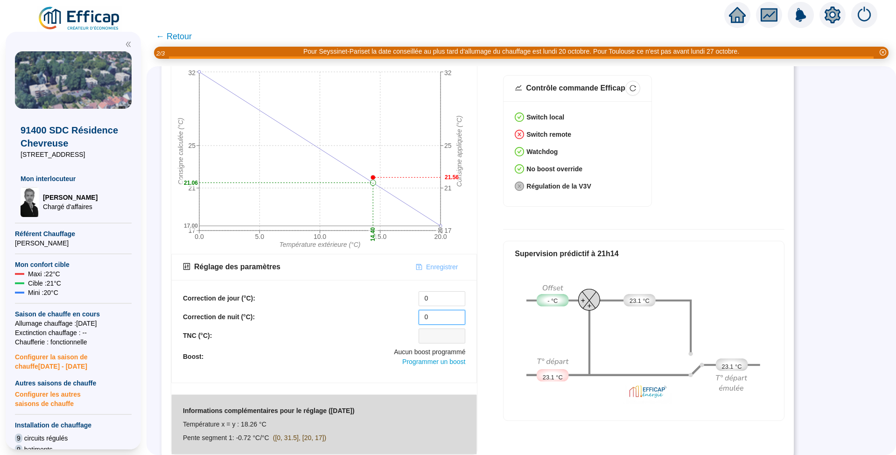
type input "0"
click at [435, 262] on span "Enregistrer" at bounding box center [442, 267] width 32 height 10
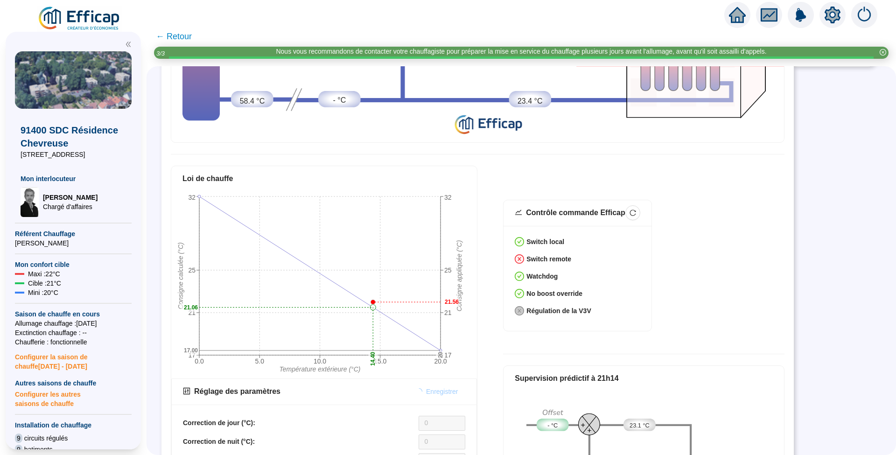
scroll to position [180, 0]
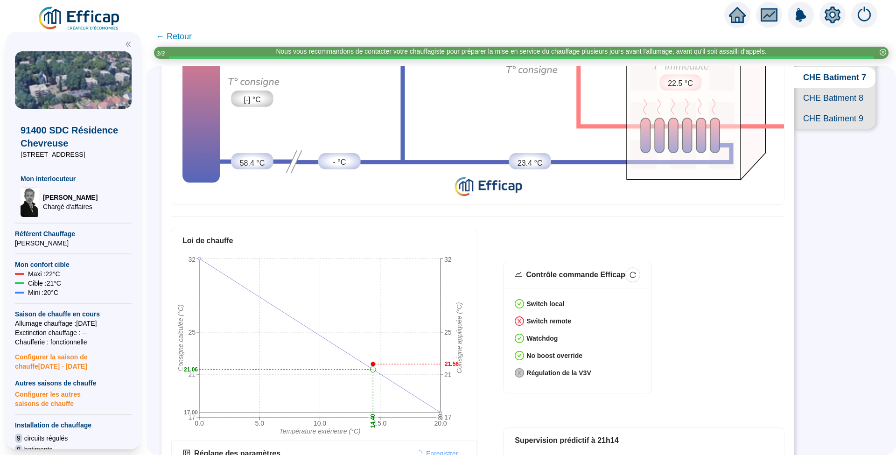
click at [815, 129] on span "CHE Batiment 9" at bounding box center [835, 118] width 82 height 21
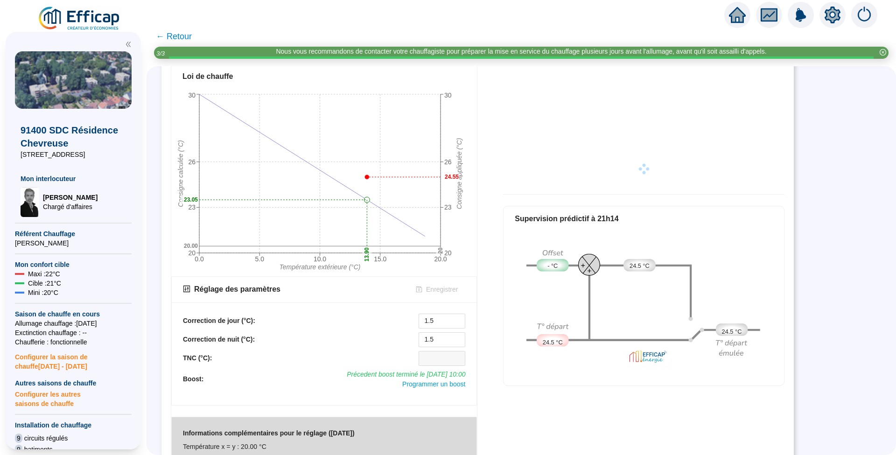
scroll to position [367, 0]
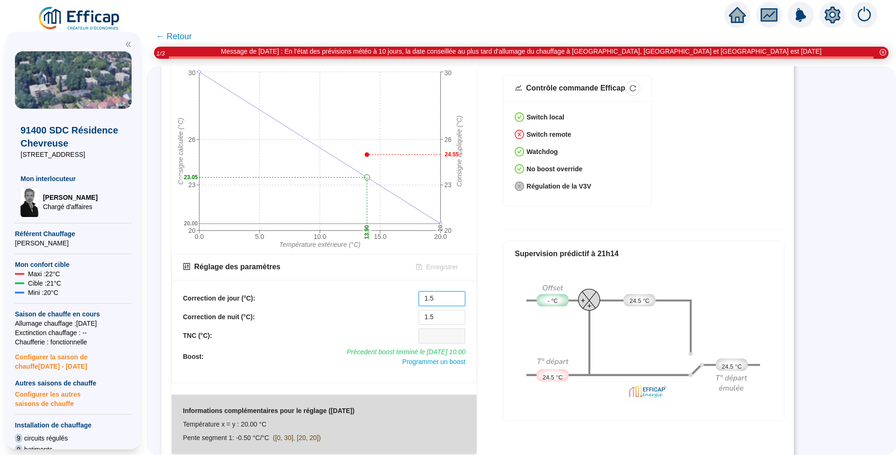
drag, startPoint x: 439, startPoint y: 292, endPoint x: 417, endPoint y: 295, distance: 21.7
click at [417, 295] on div "Correction de jour (°C): 1.5" at bounding box center [324, 298] width 282 height 15
type input "0"
click at [442, 262] on span "Enregistrer" at bounding box center [442, 267] width 32 height 10
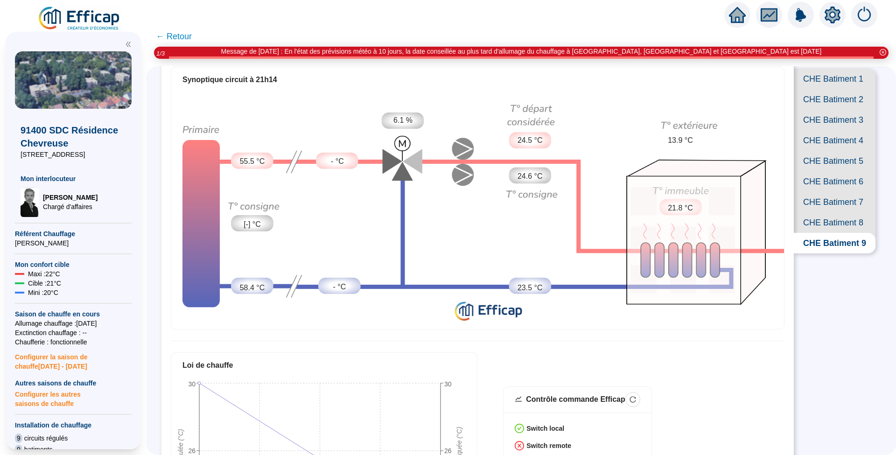
scroll to position [0, 0]
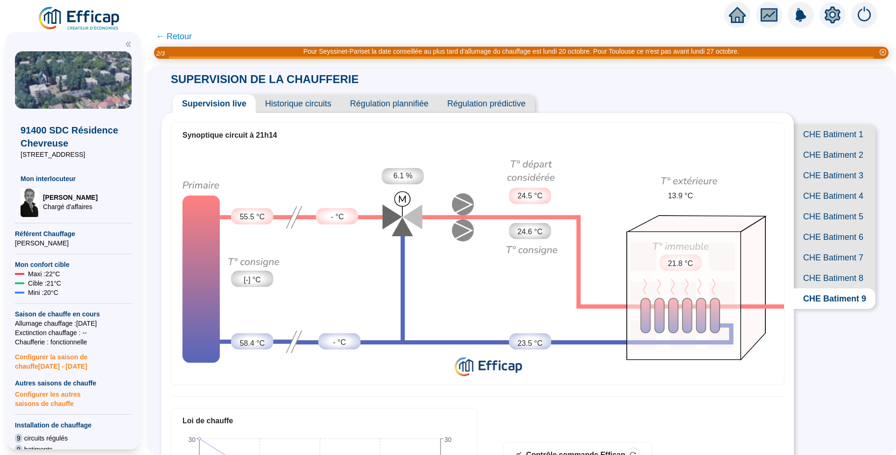
click at [79, 21] on img at bounding box center [79, 19] width 84 height 26
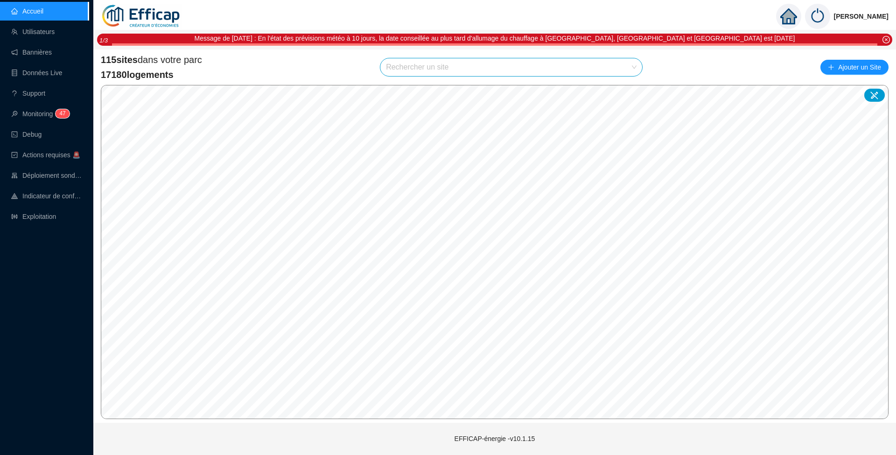
click at [462, 65] on input "search" at bounding box center [507, 67] width 242 height 18
type input "la fontaine"
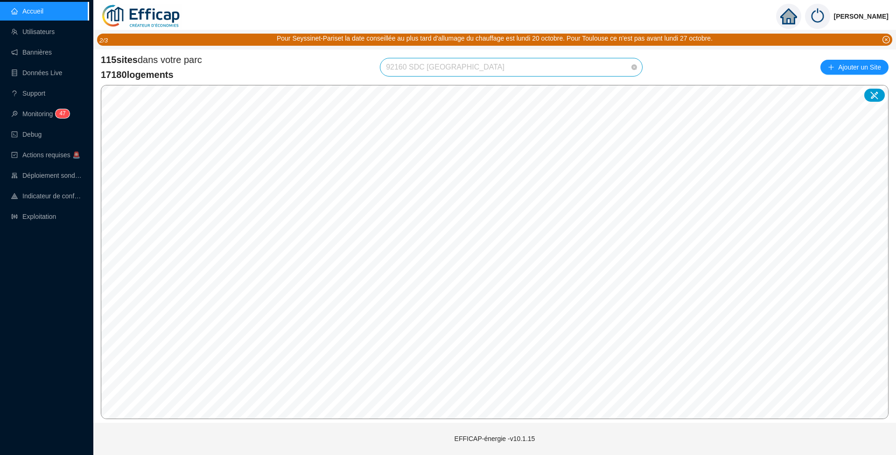
click at [557, 63] on span "92160 SDC [GEOGRAPHIC_DATA]" at bounding box center [511, 67] width 251 height 18
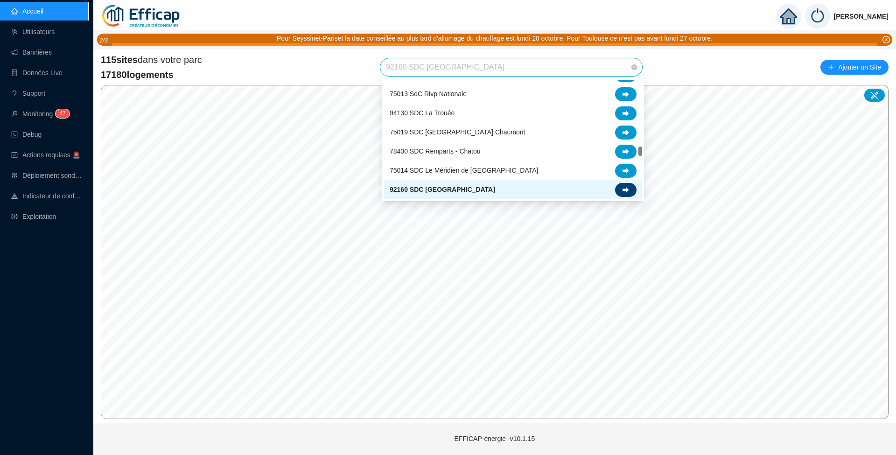
click at [622, 185] on div at bounding box center [625, 190] width 21 height 14
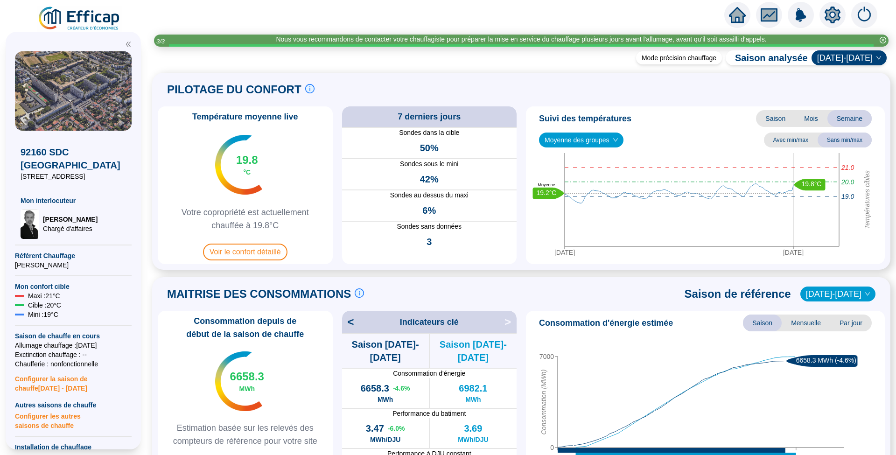
click at [55, 410] on span "Configurer les autres saisons de chauffe" at bounding box center [73, 420] width 117 height 21
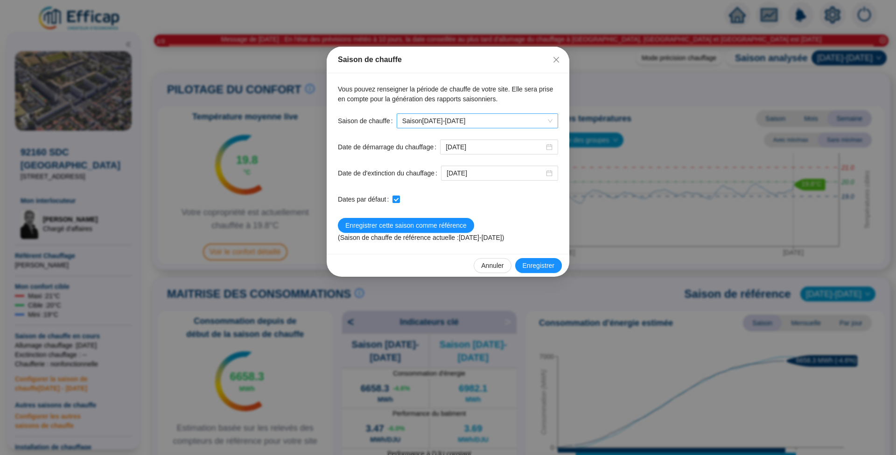
click at [540, 118] on span "Saison 2025-2026" at bounding box center [477, 121] width 150 height 14
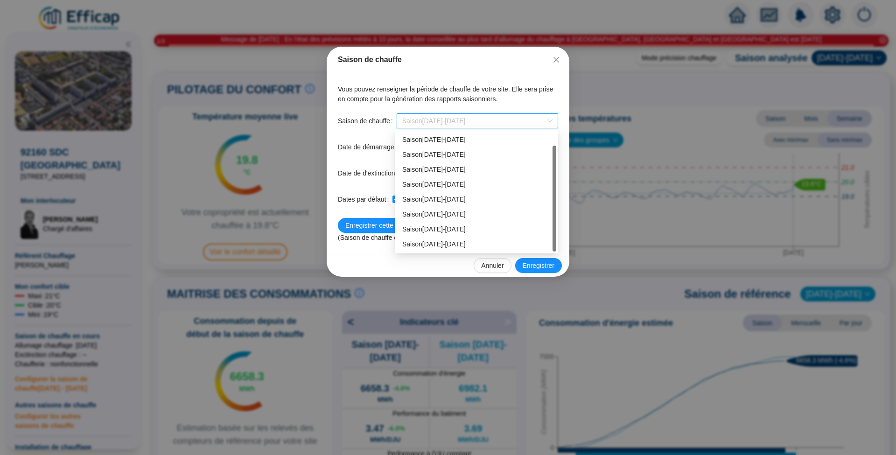
scroll to position [15, 0]
click at [450, 227] on div "Saison 2024-2025" at bounding box center [476, 229] width 148 height 10
type input "[DATE]"
type input "2025-05-06"
checkbox input "false"
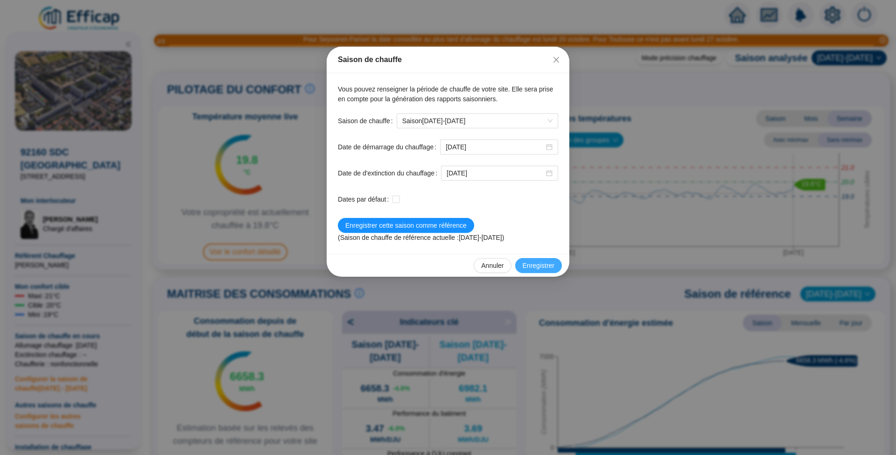
click at [534, 263] on span "Enregistrer" at bounding box center [538, 266] width 32 height 10
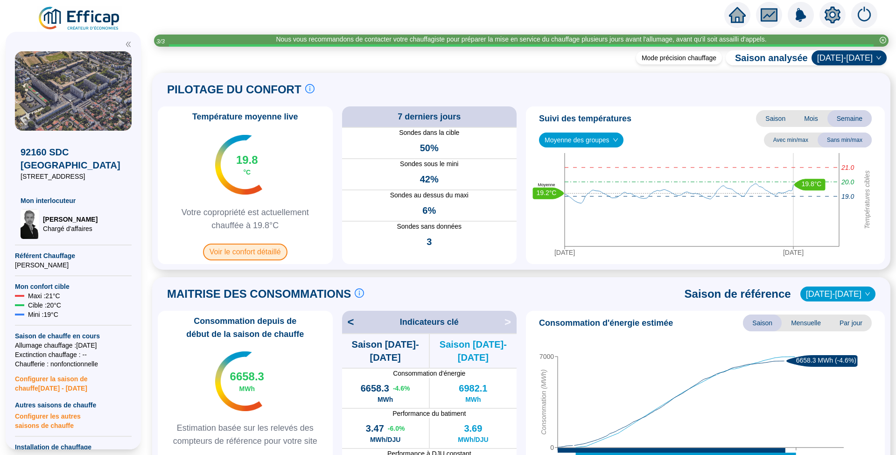
click at [249, 252] on span "Voir le confort détaillé" at bounding box center [245, 252] width 84 height 17
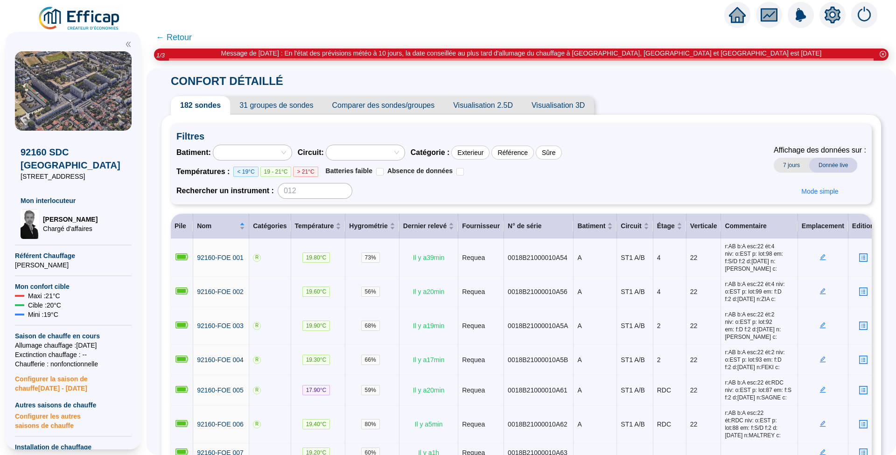
click at [401, 101] on span "Comparer des sondes/groupes" at bounding box center [383, 105] width 121 height 19
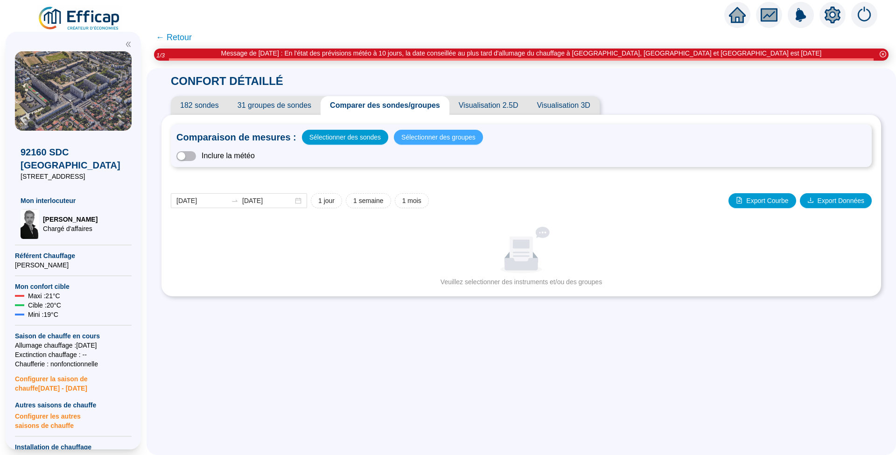
click at [413, 136] on span "Sélectionner des groupes" at bounding box center [438, 137] width 74 height 13
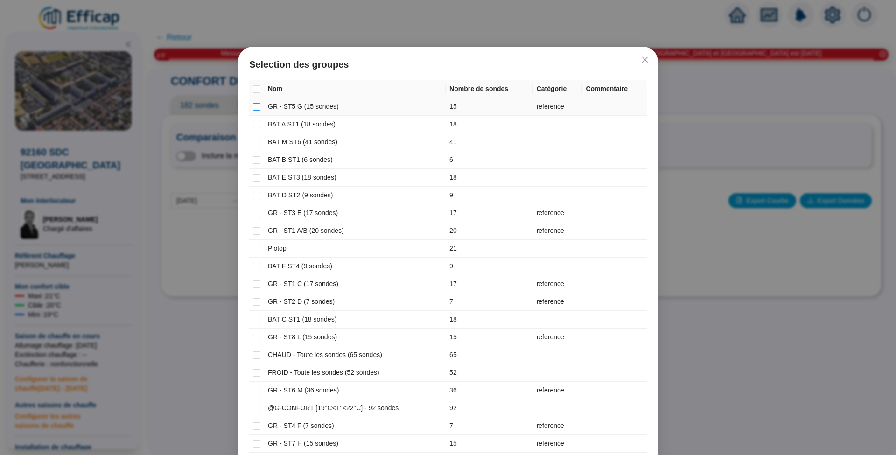
click at [253, 107] on input "checkbox" at bounding box center [256, 106] width 7 height 7
checkbox input "true"
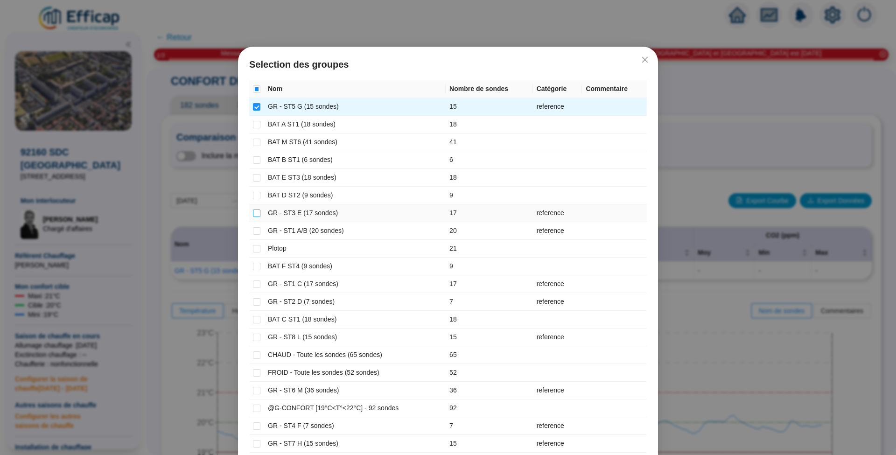
click at [253, 209] on input "checkbox" at bounding box center [256, 212] width 7 height 7
checkbox input "true"
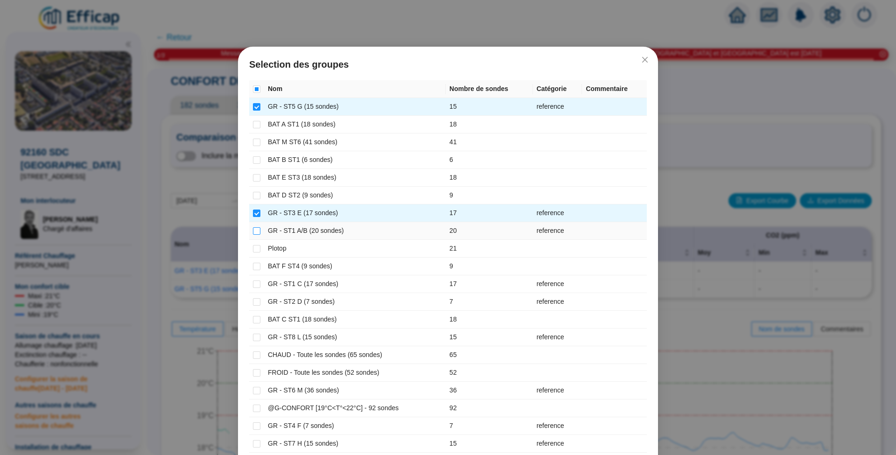
click at [253, 230] on input "checkbox" at bounding box center [256, 230] width 7 height 7
checkbox input "true"
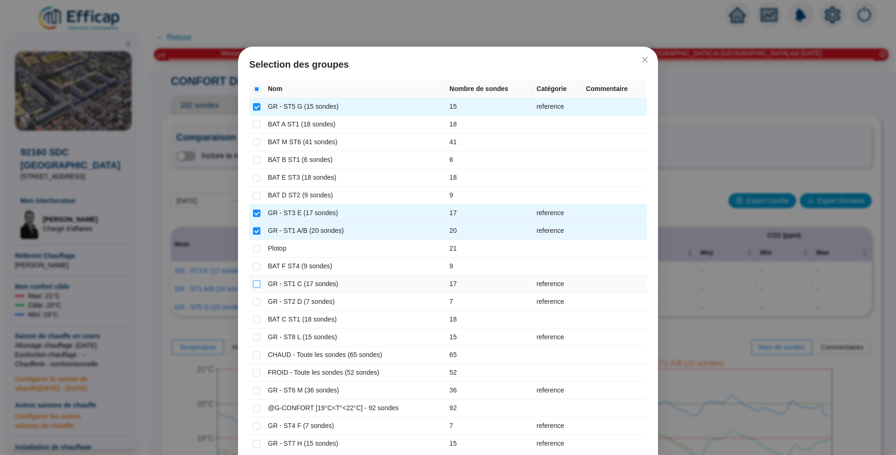
click at [253, 283] on input "checkbox" at bounding box center [256, 283] width 7 height 7
checkbox input "true"
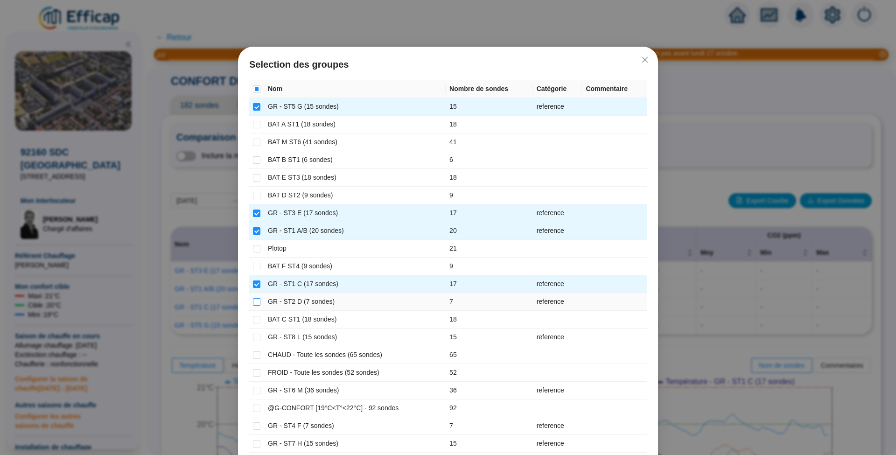
click at [253, 299] on input "checkbox" at bounding box center [256, 301] width 7 height 7
checkbox input "true"
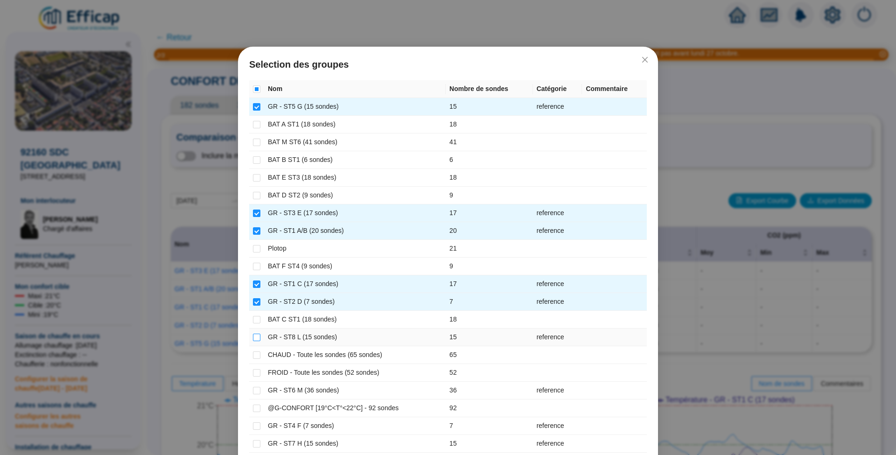
click at [254, 333] on td at bounding box center [256, 337] width 15 height 18
click at [253, 387] on input "checkbox" at bounding box center [256, 390] width 7 height 7
checkbox input "true"
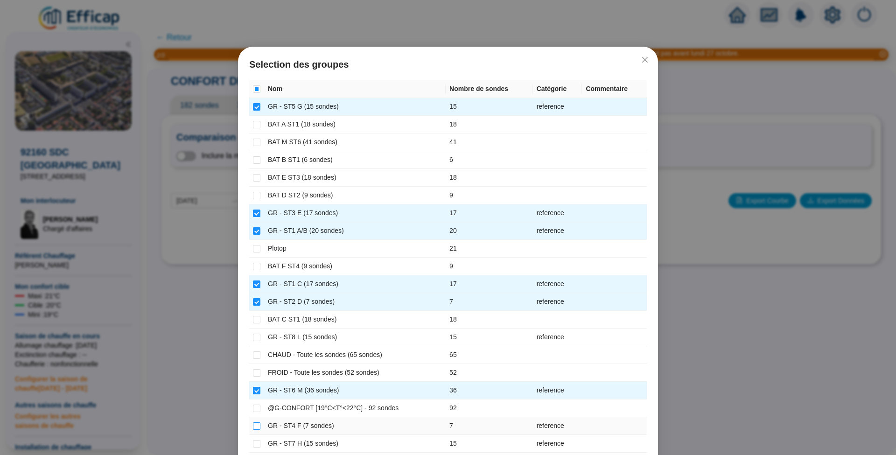
click at [254, 422] on input "checkbox" at bounding box center [256, 425] width 7 height 7
checkbox input "true"
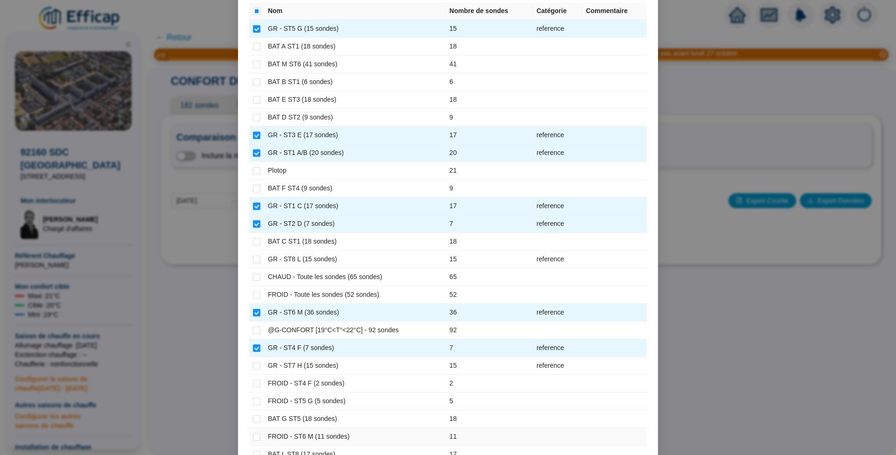
scroll to position [124, 0]
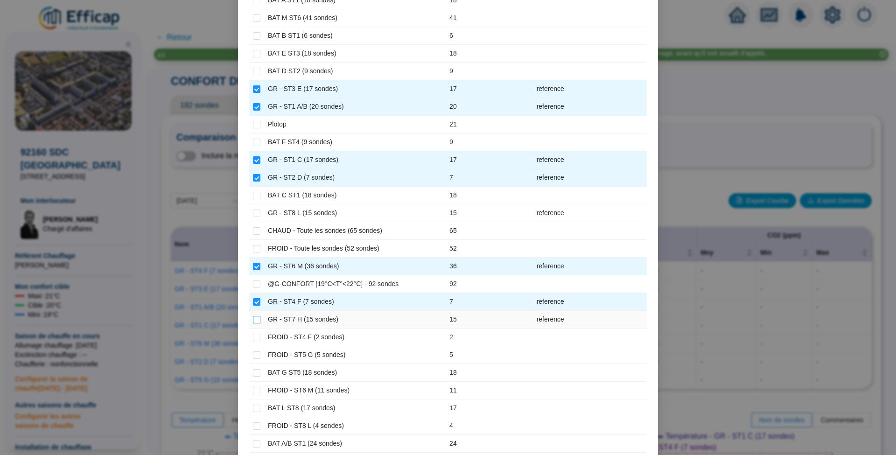
click at [253, 316] on input "checkbox" at bounding box center [256, 319] width 7 height 7
checkbox input "true"
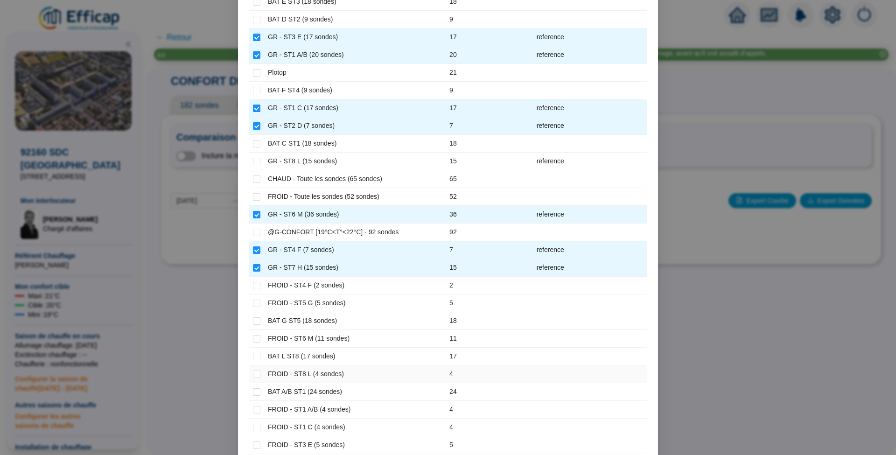
scroll to position [233, 0]
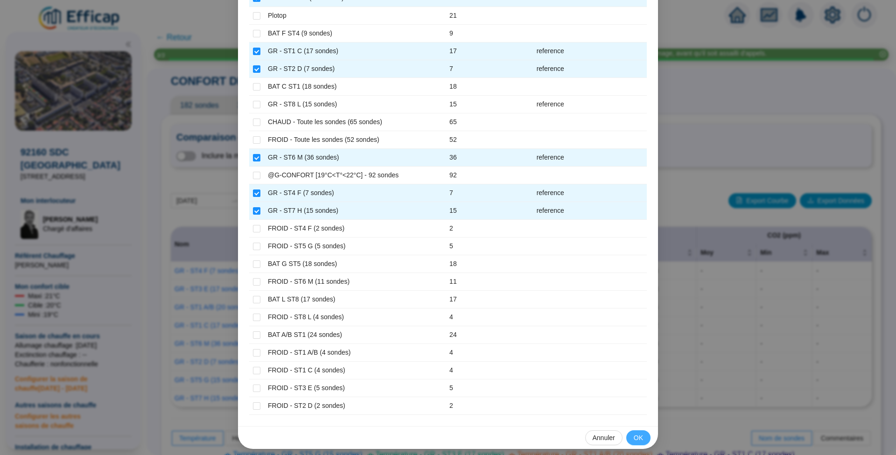
click at [641, 431] on button "OK" at bounding box center [638, 437] width 24 height 15
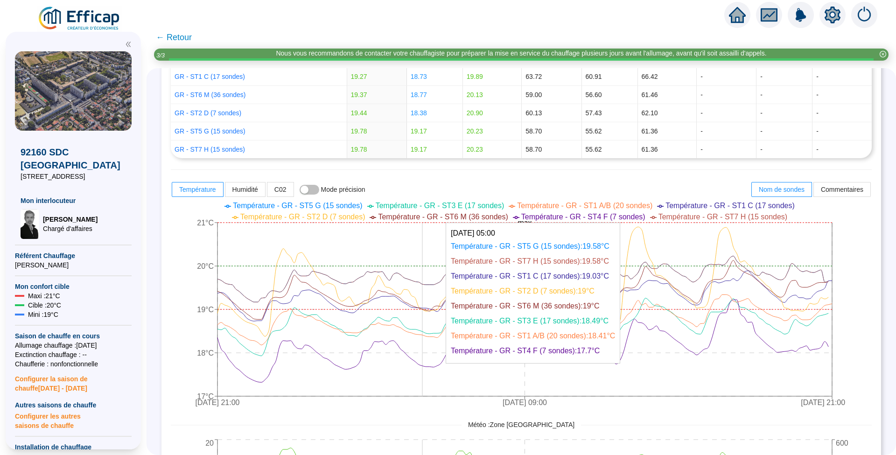
scroll to position [0, 0]
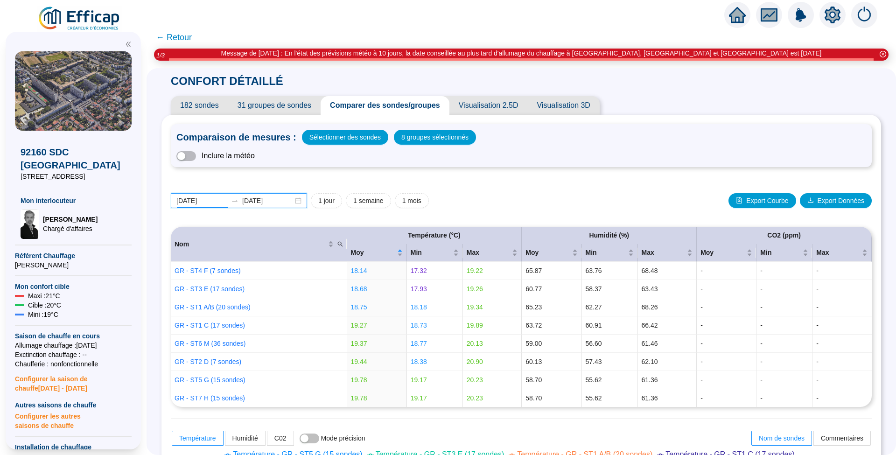
click at [218, 197] on input "2025-10-06" at bounding box center [201, 201] width 51 height 10
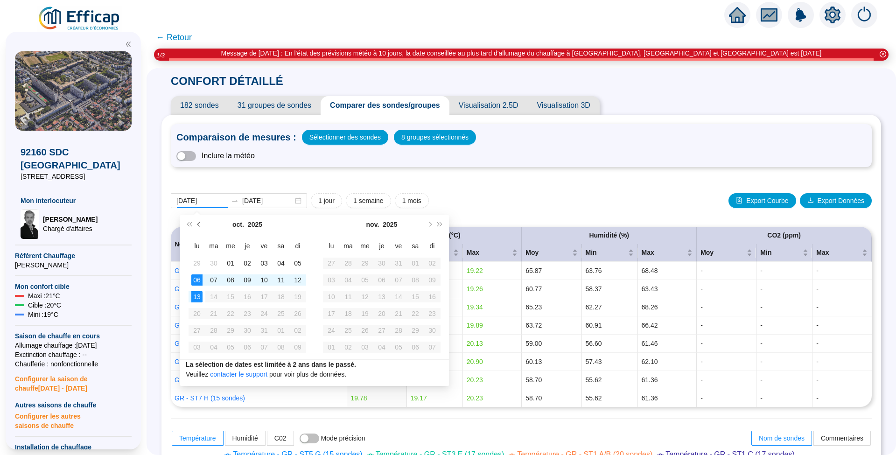
click at [196, 223] on button "Mois précédent (PageUp)" at bounding box center [199, 224] width 10 height 19
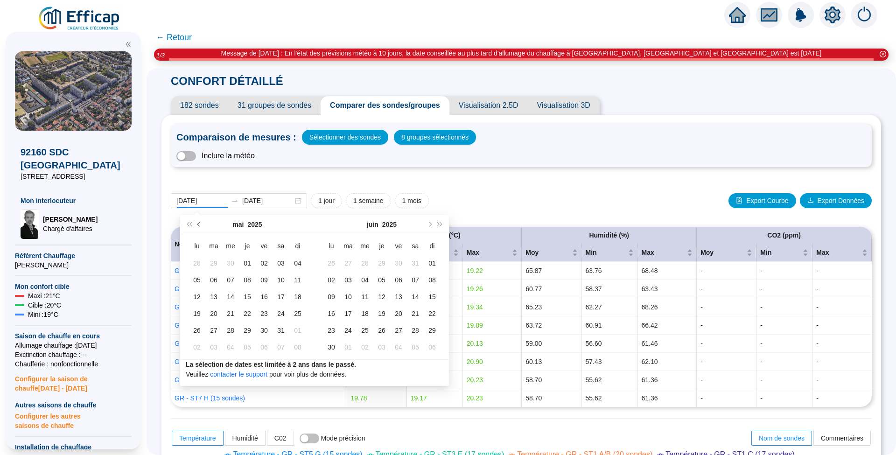
click at [196, 223] on button "Mois précédent (PageUp)" at bounding box center [199, 224] width 10 height 19
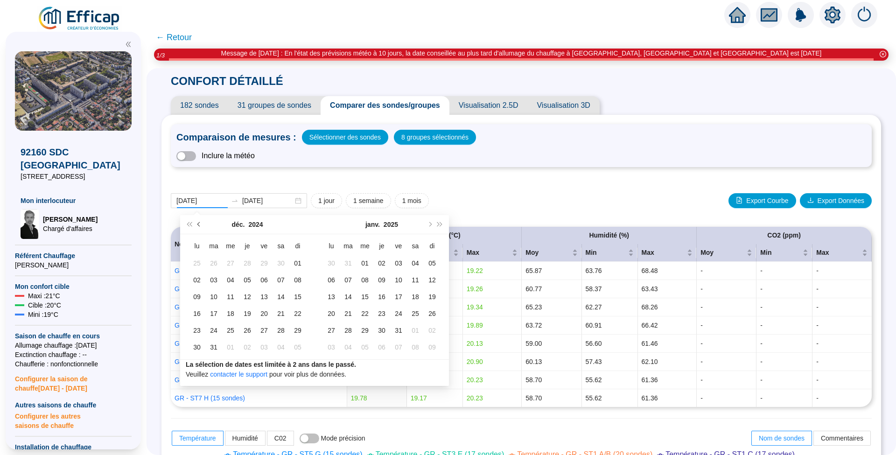
click at [196, 223] on button "Mois précédent (PageUp)" at bounding box center [199, 224] width 10 height 19
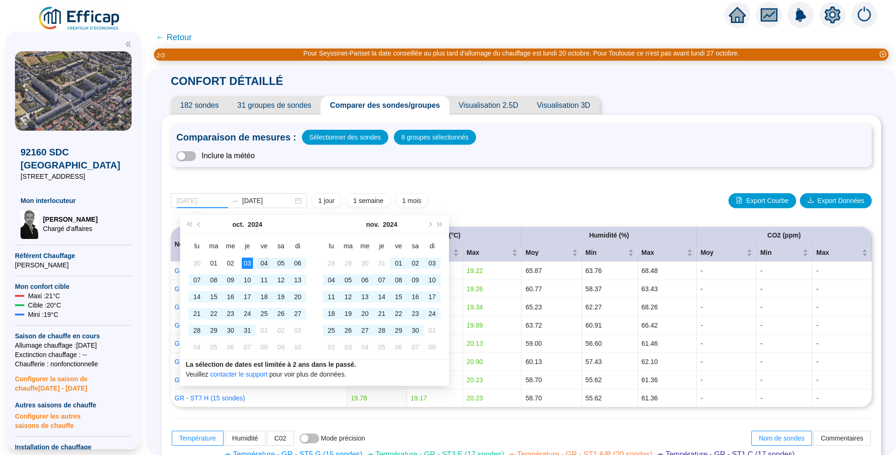
type input "[DATE]"
click at [269, 262] on div "04" at bounding box center [263, 263] width 11 height 11
click at [202, 226] on button "Mois précédent (PageUp)" at bounding box center [199, 224] width 10 height 19
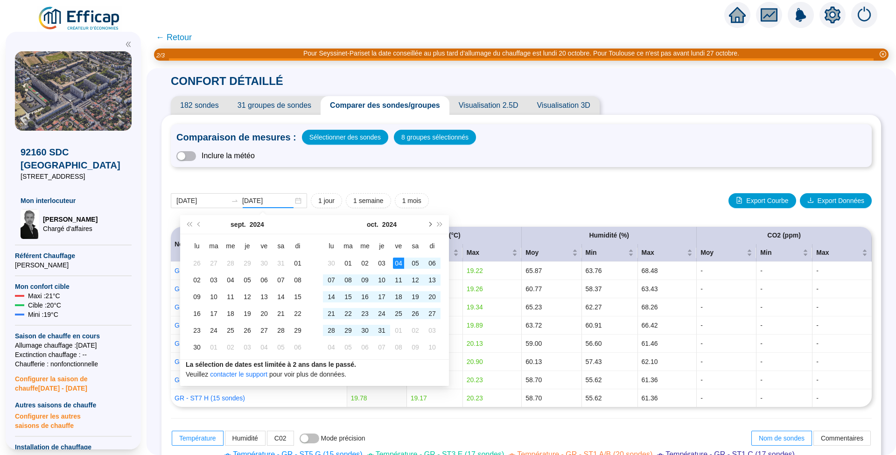
click at [432, 224] on button "Mois suivant (PageDown)" at bounding box center [429, 224] width 10 height 19
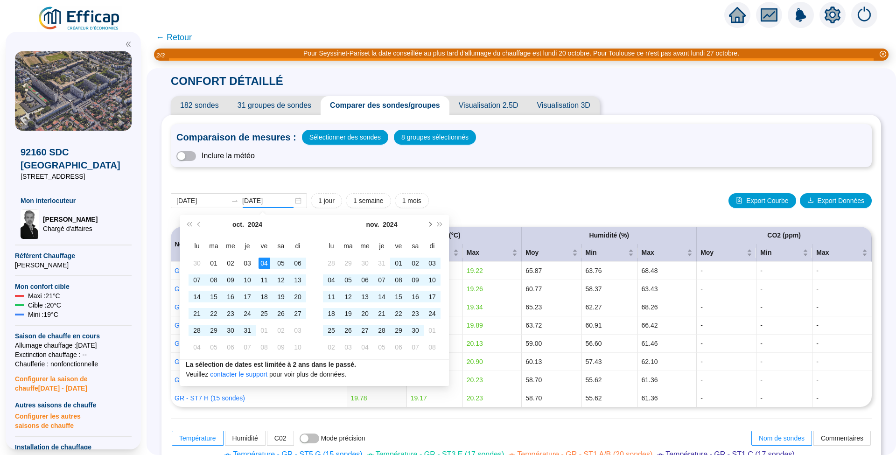
click at [432, 224] on button "Mois suivant (PageDown)" at bounding box center [429, 224] width 10 height 19
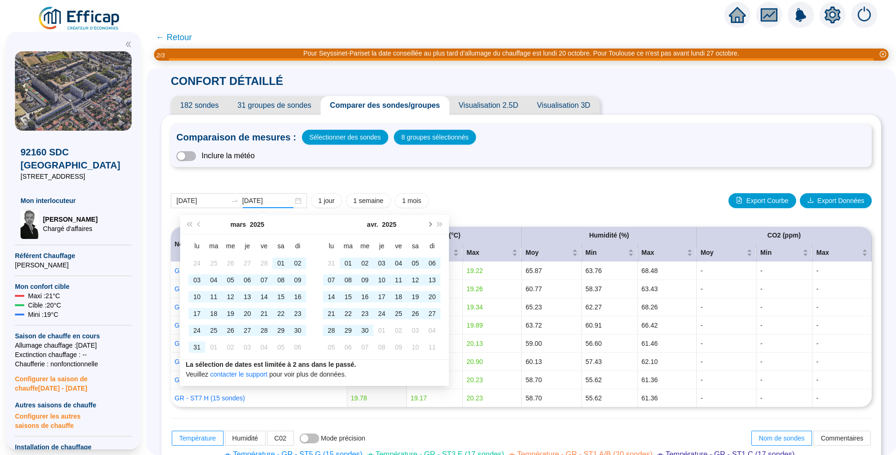
click at [432, 224] on button "Mois suivant (PageDown)" at bounding box center [429, 224] width 10 height 19
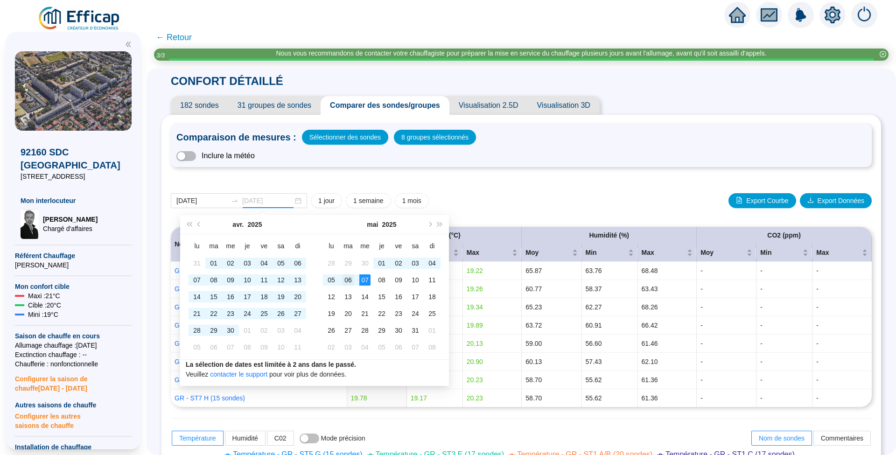
type input "2025-05-06"
click at [349, 282] on div "06" at bounding box center [347, 279] width 11 height 11
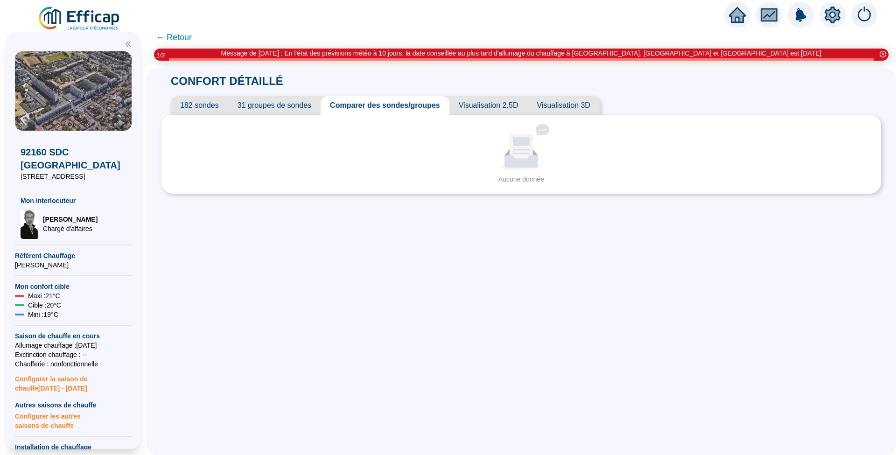
click at [411, 104] on span "Comparer des sondes/groupes" at bounding box center [384, 105] width 129 height 19
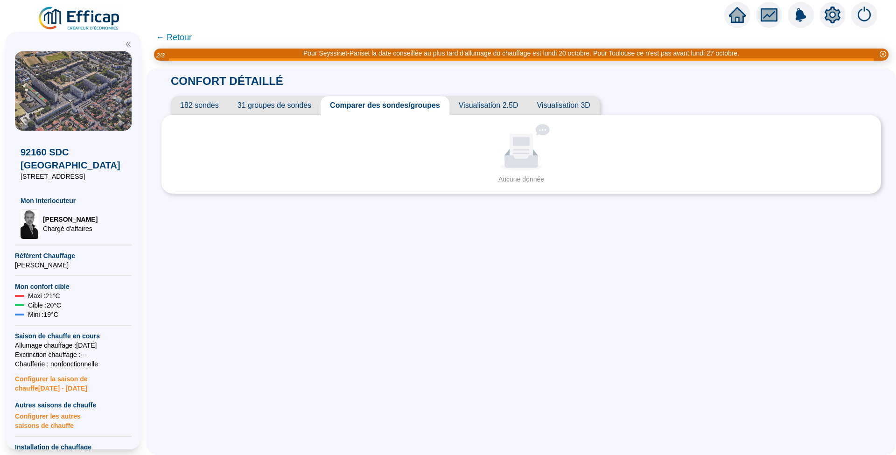
click at [411, 104] on span "Comparer des sondes/groupes" at bounding box center [384, 105] width 129 height 19
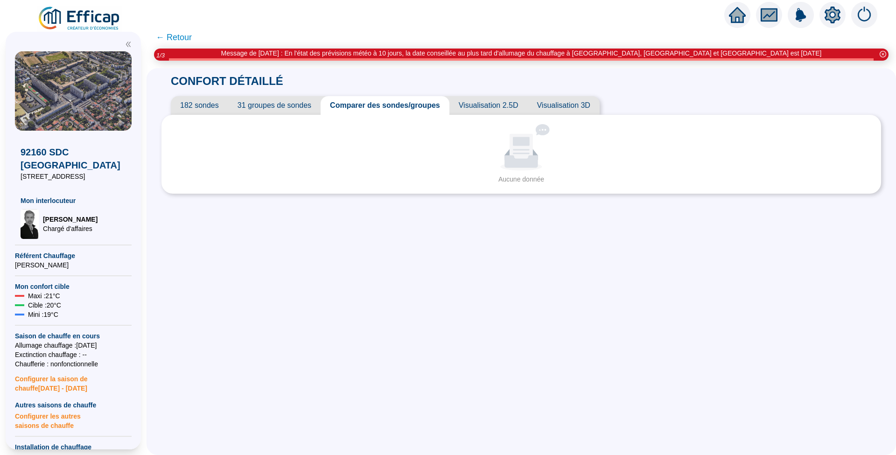
click at [273, 109] on span "31 groupes de sondes" at bounding box center [274, 105] width 92 height 19
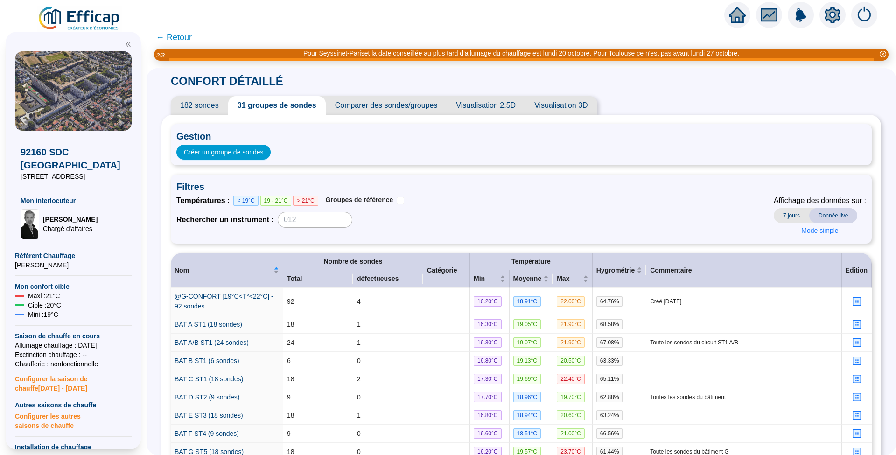
click at [376, 105] on span "Comparer des sondes/groupes" at bounding box center [386, 105] width 121 height 19
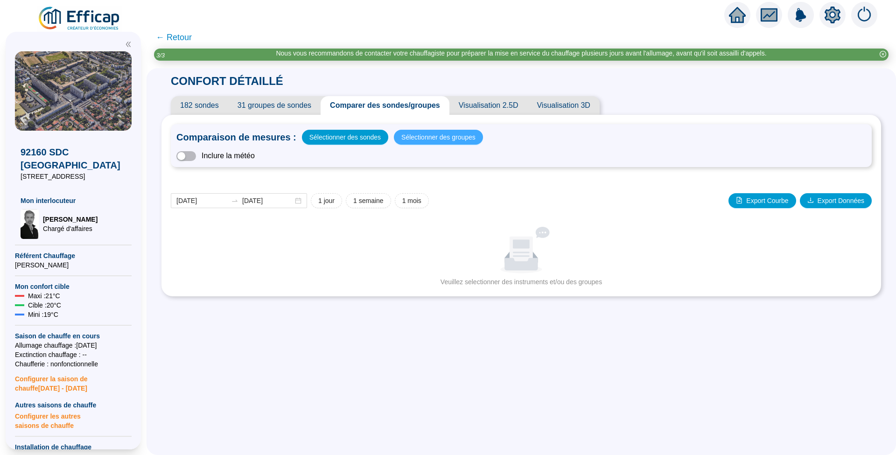
click at [419, 135] on span "Sélectionner des groupes" at bounding box center [438, 137] width 74 height 13
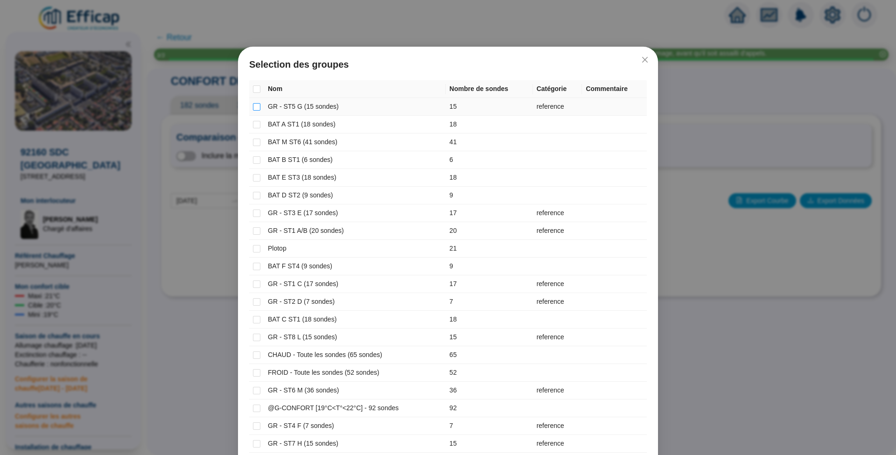
click at [253, 106] on input "checkbox" at bounding box center [256, 106] width 7 height 7
checkbox input "true"
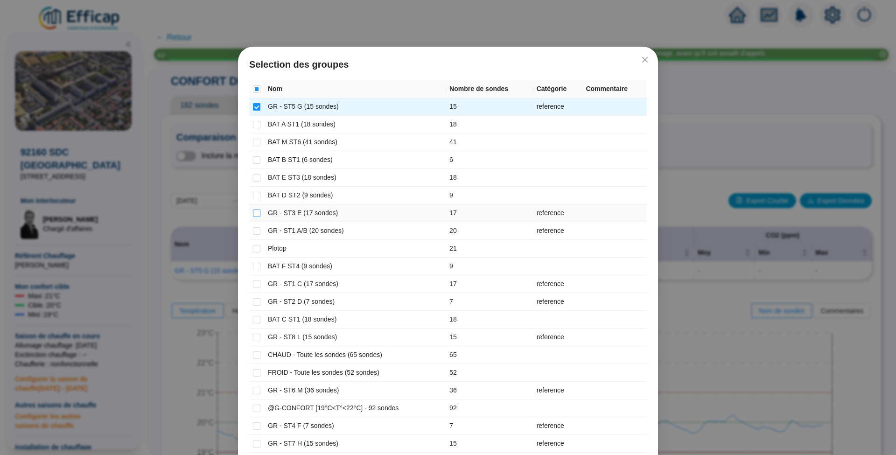
click at [253, 210] on input "checkbox" at bounding box center [256, 212] width 7 height 7
checkbox input "true"
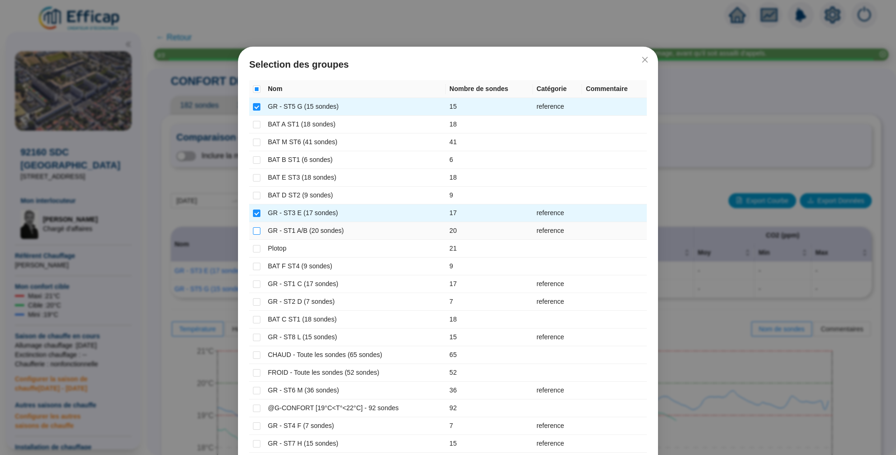
click at [253, 229] on input "checkbox" at bounding box center [256, 230] width 7 height 7
checkbox input "true"
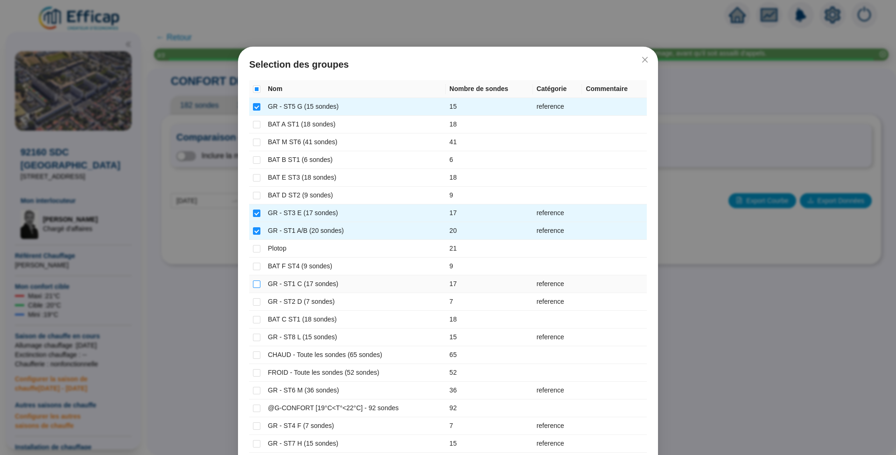
drag, startPoint x: 252, startPoint y: 280, endPoint x: 250, endPoint y: 291, distance: 11.1
click at [253, 281] on input "checkbox" at bounding box center [256, 283] width 7 height 7
checkbox input "true"
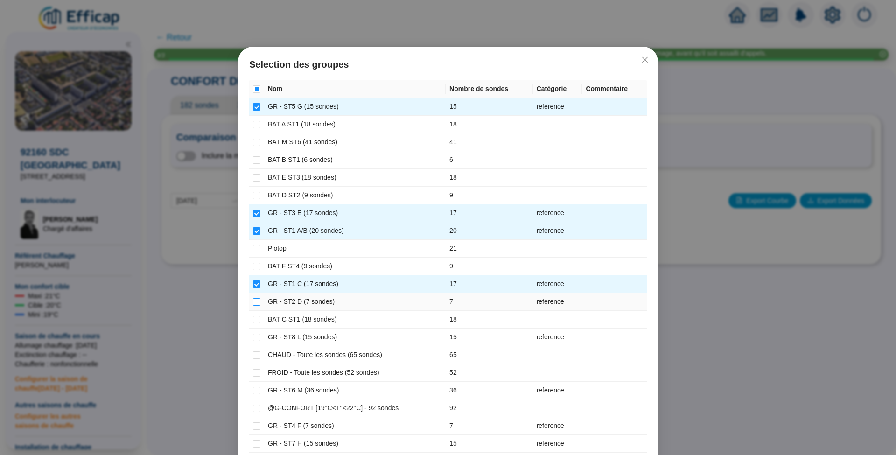
click at [253, 300] on input "checkbox" at bounding box center [256, 301] width 7 height 7
checkbox input "true"
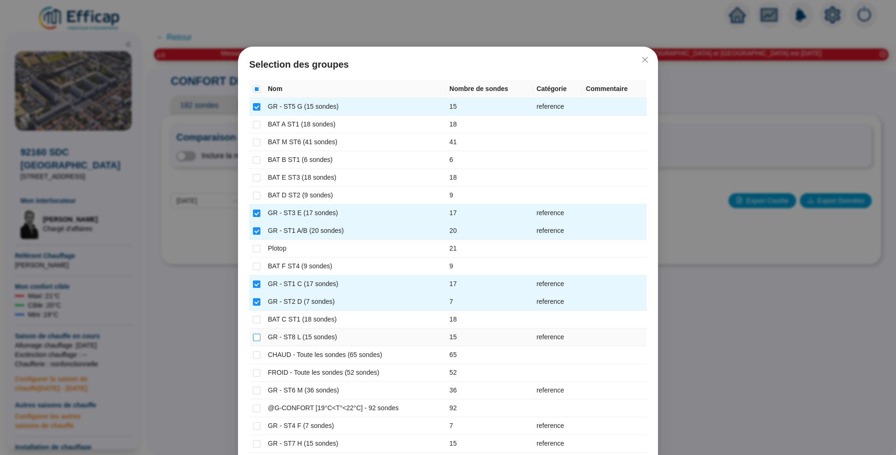
click at [253, 334] on input "checkbox" at bounding box center [256, 337] width 7 height 7
checkbox input "true"
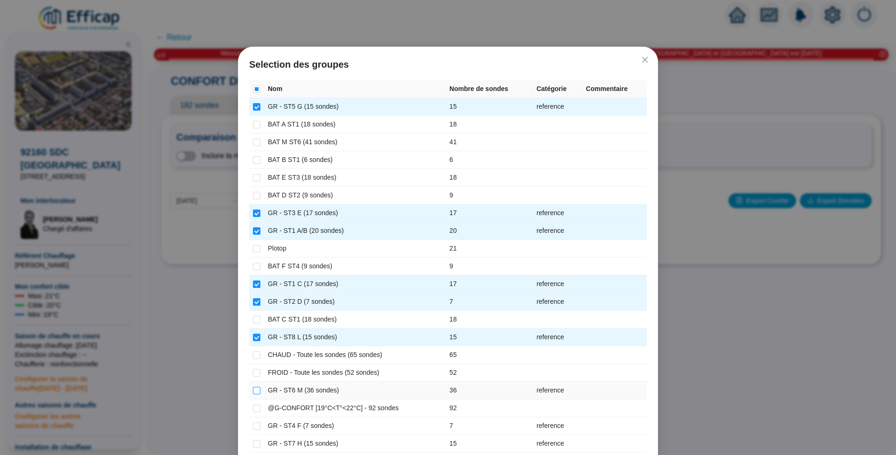
click at [253, 387] on input "checkbox" at bounding box center [256, 390] width 7 height 7
checkbox input "true"
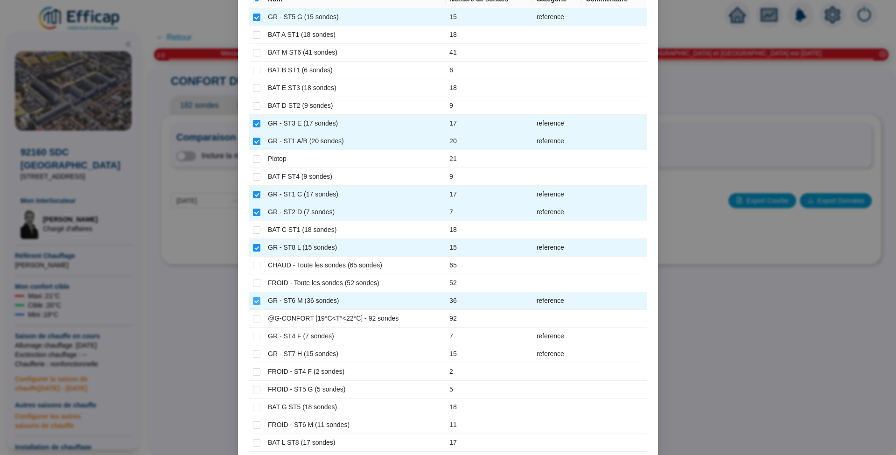
scroll to position [187, 0]
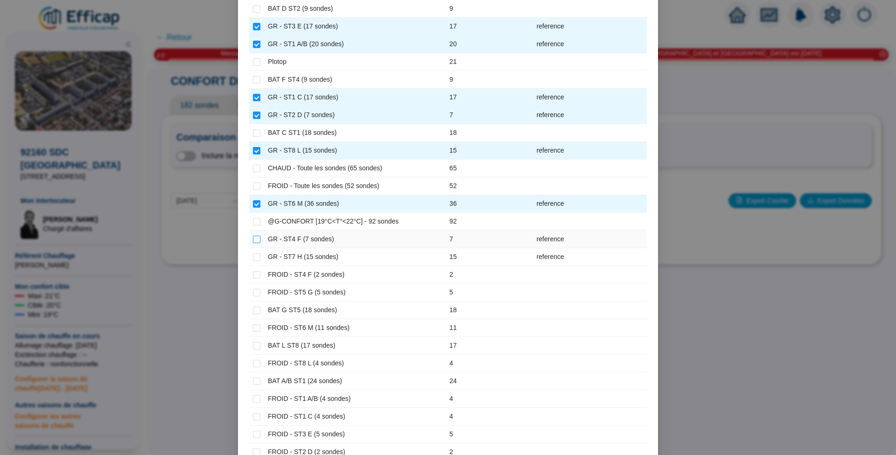
click at [253, 236] on input "checkbox" at bounding box center [256, 239] width 7 height 7
checkbox input "true"
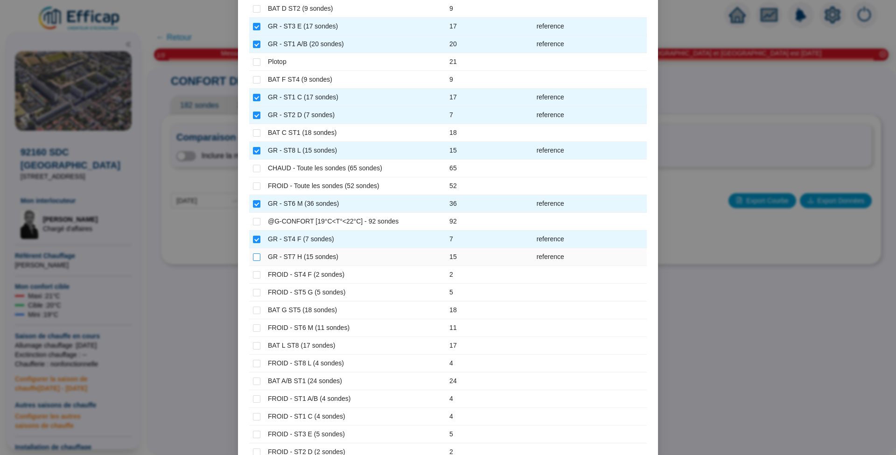
click at [253, 253] on input "checkbox" at bounding box center [256, 256] width 7 height 7
checkbox input "true"
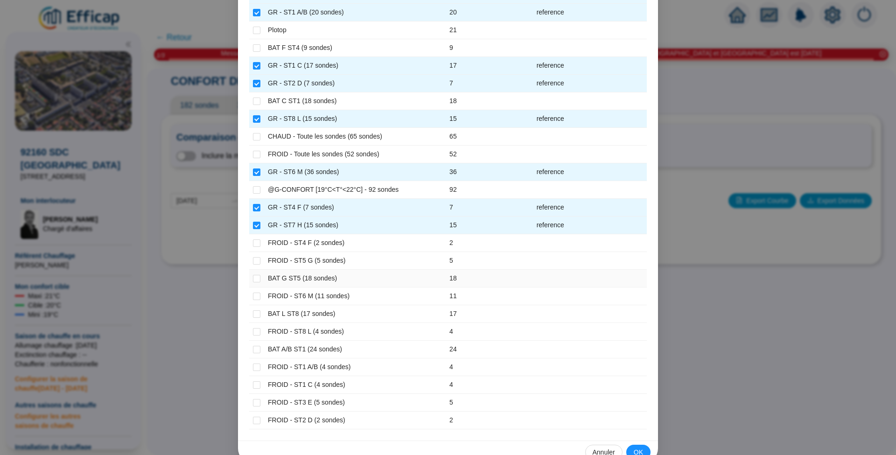
scroll to position [233, 0]
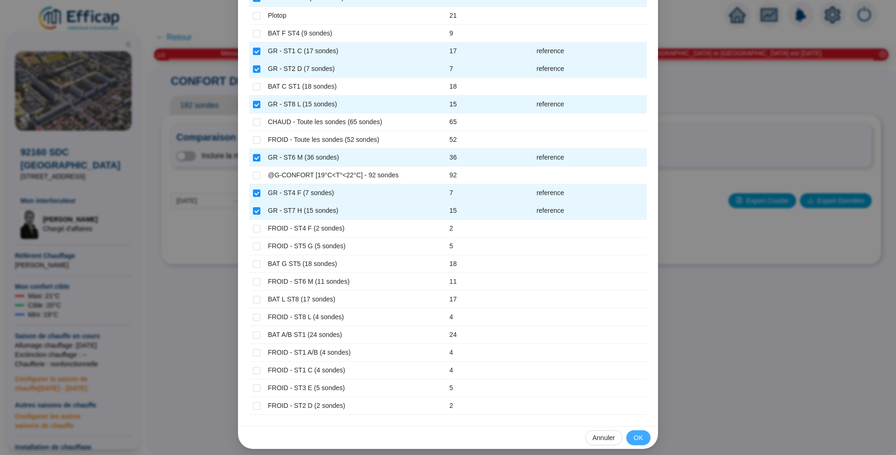
click at [635, 433] on span "OK" at bounding box center [638, 438] width 9 height 10
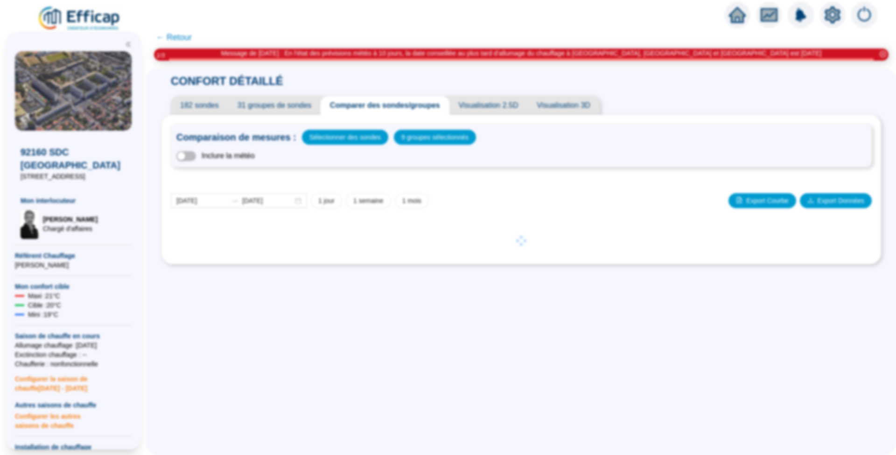
scroll to position [186, 0]
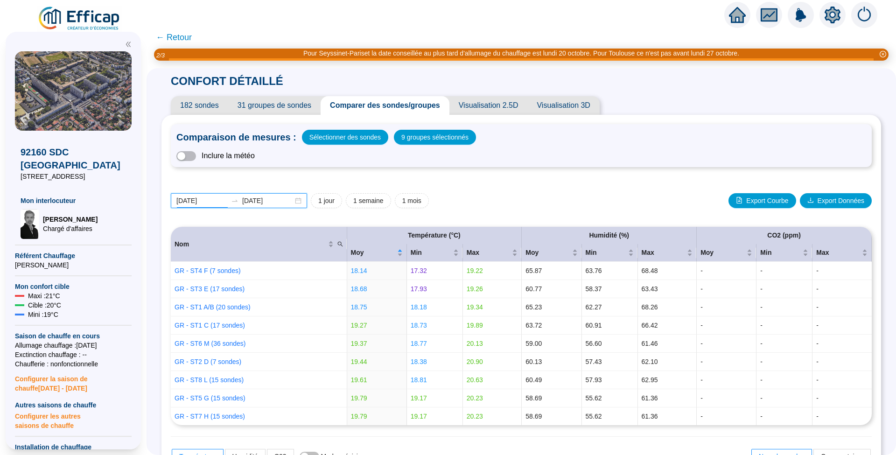
click at [223, 200] on input "2025-10-06" at bounding box center [201, 201] width 51 height 10
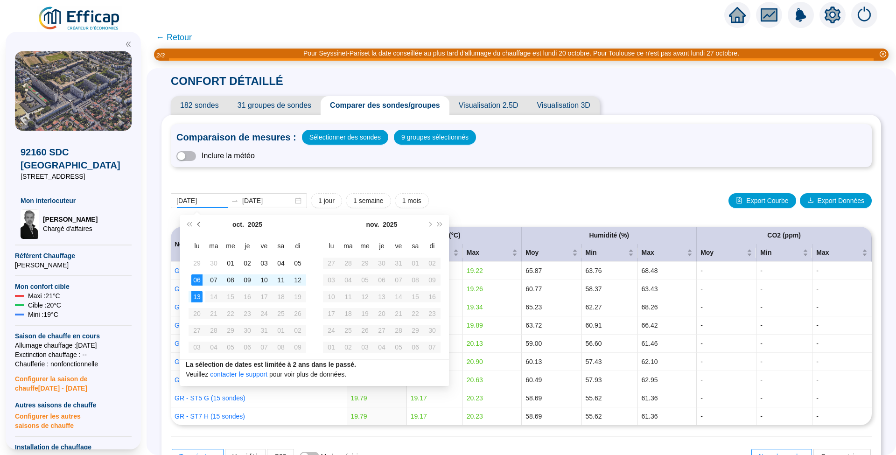
click at [198, 224] on span "Mois précédent (PageUp)" at bounding box center [199, 224] width 5 height 5
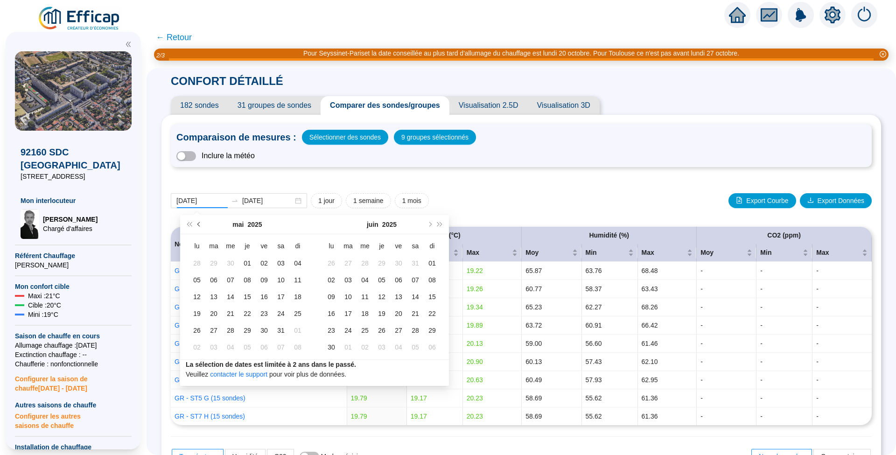
click at [198, 224] on span "Mois précédent (PageUp)" at bounding box center [199, 224] width 5 height 5
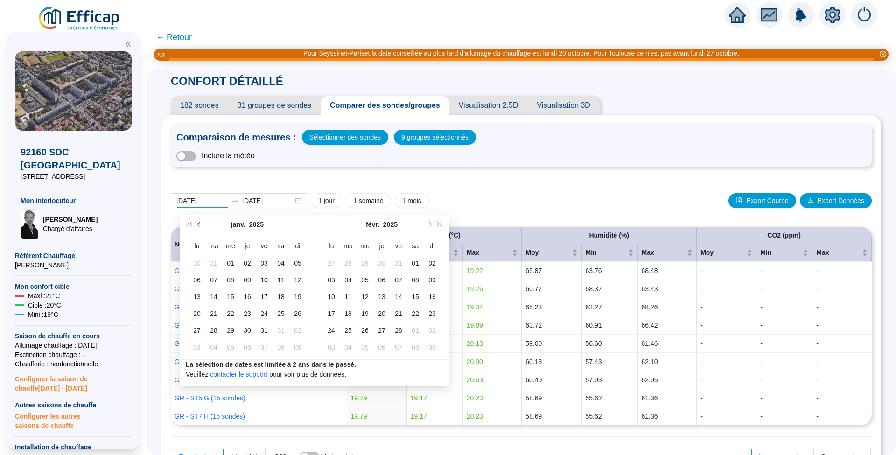
click at [198, 224] on span "Mois précédent (PageUp)" at bounding box center [199, 224] width 5 height 5
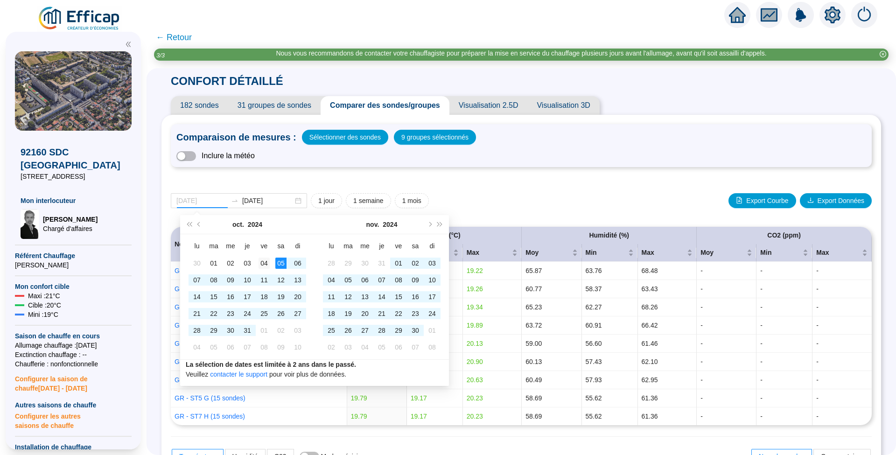
type input "[DATE]"
click at [272, 260] on td "04" at bounding box center [264, 263] width 17 height 17
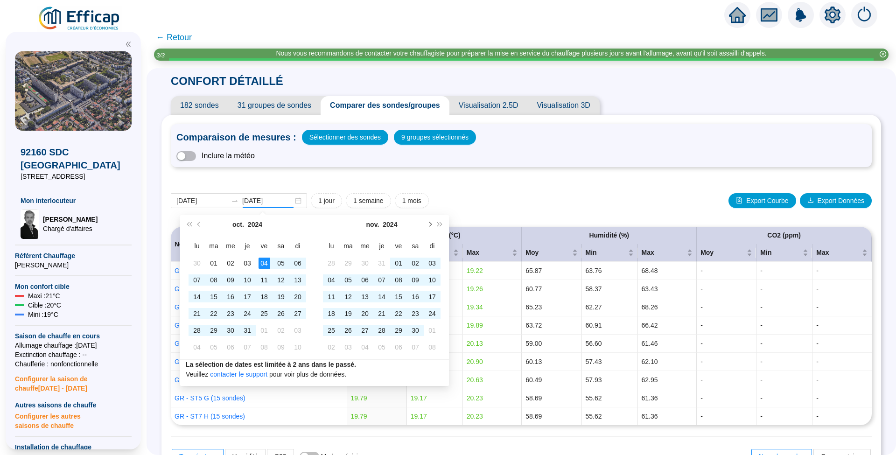
click at [431, 223] on span "Mois suivant (PageDown)" at bounding box center [429, 224] width 5 height 5
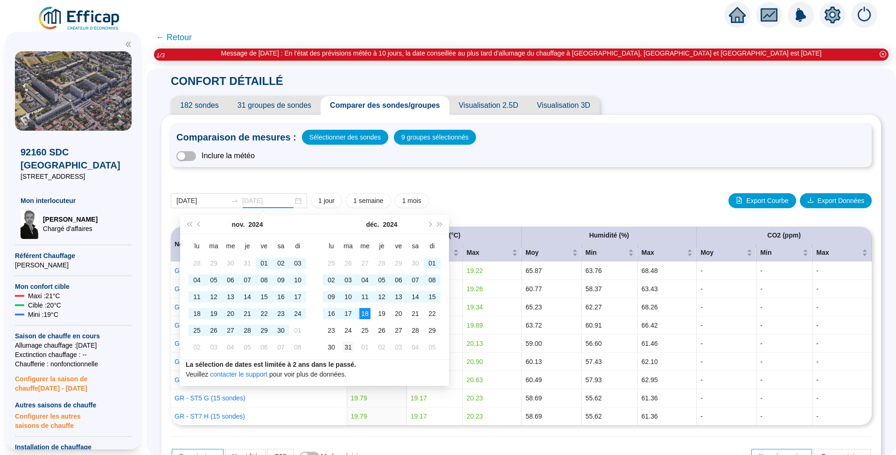
type input "2024-12-31"
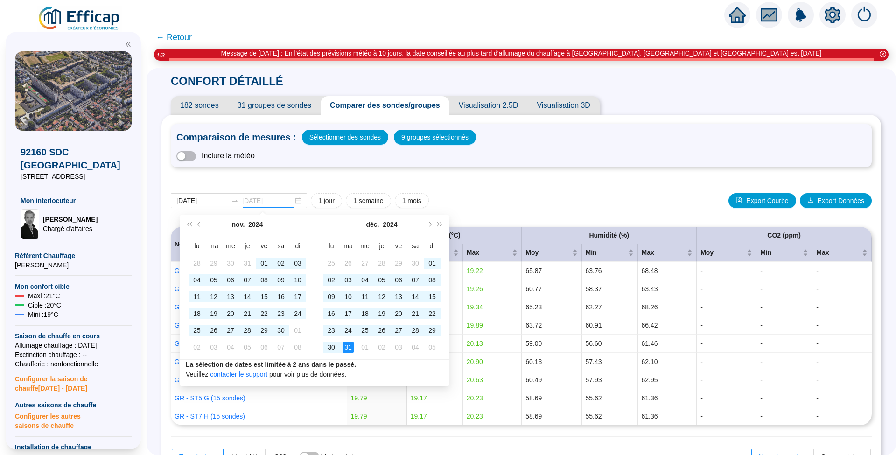
click at [351, 345] on div "31" at bounding box center [347, 346] width 11 height 11
